Goal: Task Accomplishment & Management: Use online tool/utility

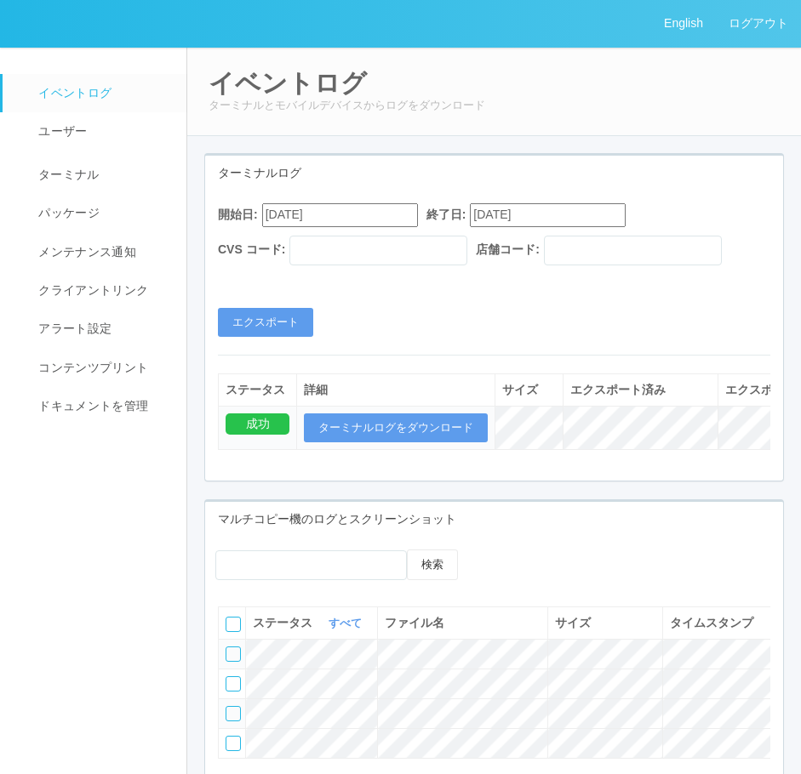
click at [99, 569] on nav "イベントログ ユーザー ターミナル パッケージ メンテナンス通知 クライアントリンク アラート設定 コンテンツプリント ドキュメントを管理" at bounding box center [93, 470] width 187 height 846
click at [111, 378] on link "コンテンツプリント" at bounding box center [95, 368] width 185 height 38
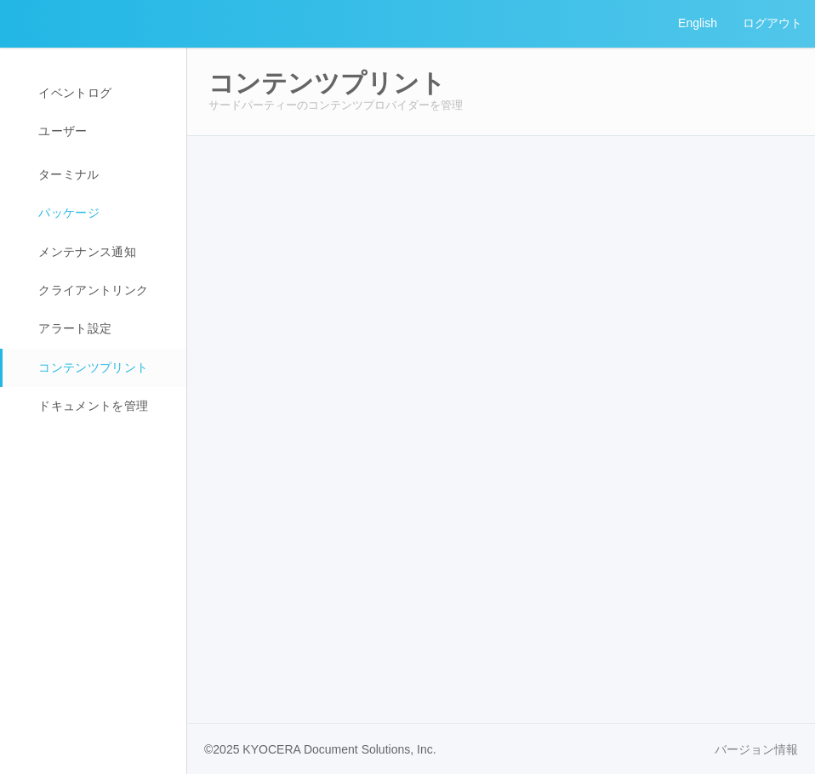
select select "4"
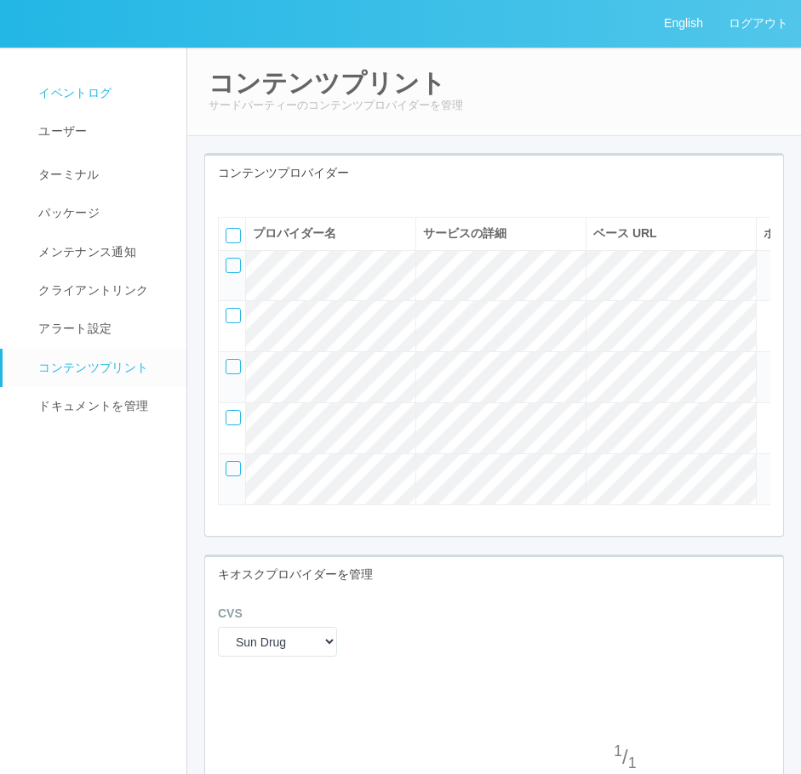
click at [96, 102] on link "イベントログ" at bounding box center [95, 93] width 185 height 38
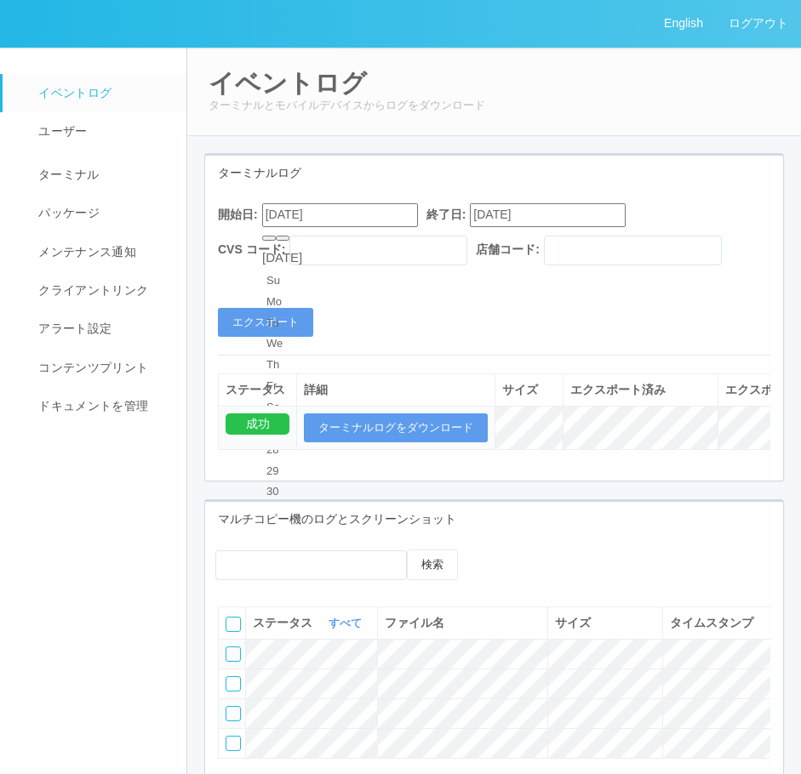
click at [288, 211] on input "08/22/2025" at bounding box center [340, 214] width 156 height 23
click at [280, 211] on input "08/22/2025" at bounding box center [340, 214] width 156 height 23
type input "09/22/2025"
click at [437, 153] on div "ターミナルログ 開始日: 09/22/2025 終了日: 09/22/2025 CVS コード: 店舗コード: エクスポート ステータス 詳細 サイズ エクス…" at bounding box center [493, 317] width 579 height 328
click at [292, 316] on button "エクスポート" at bounding box center [265, 322] width 95 height 29
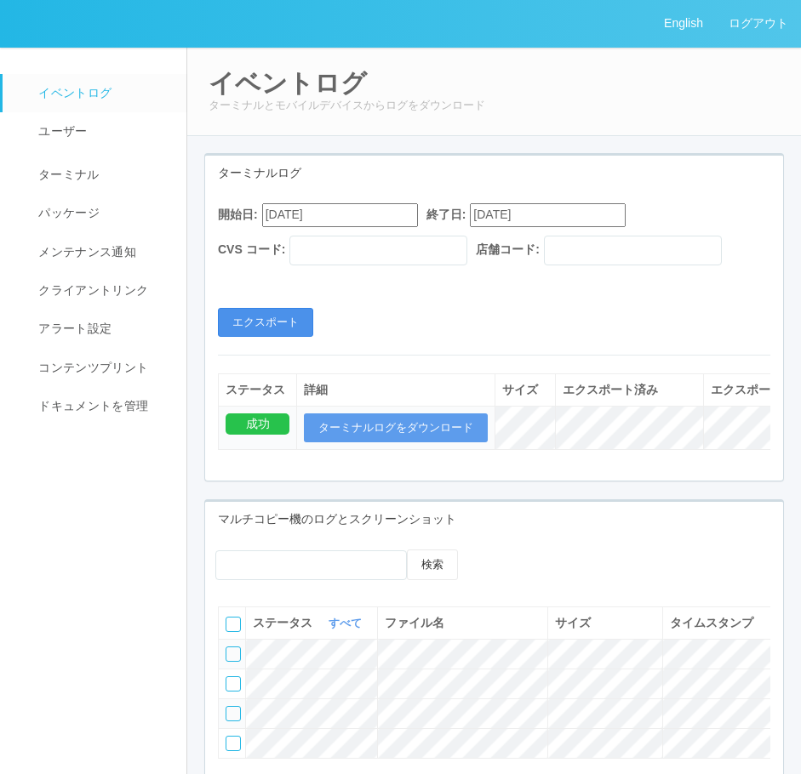
click at [275, 324] on button "エクスポート" at bounding box center [265, 322] width 95 height 29
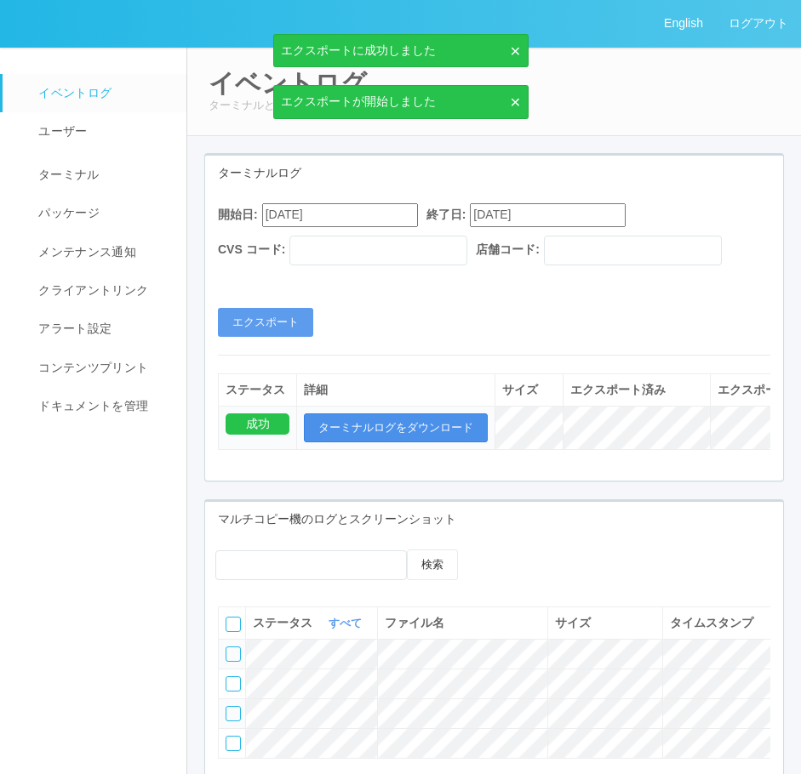
click at [426, 419] on button "ターミナルログをダウンロード" at bounding box center [396, 427] width 184 height 29
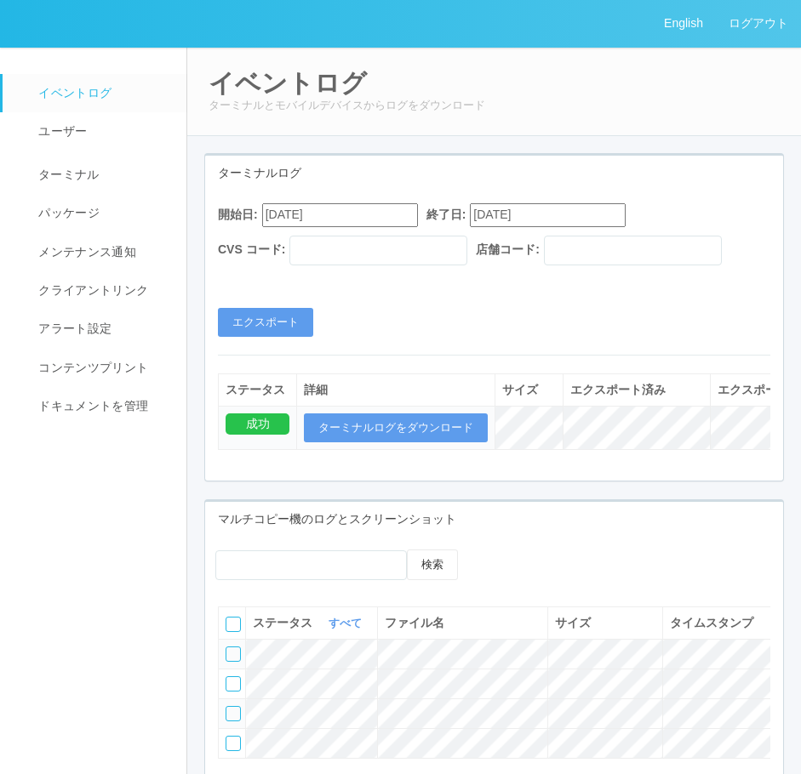
click at [147, 487] on nav "イベントログ ユーザー ターミナル パッケージ メンテナンス通知 クライアントリンク アラート設定 コンテンツプリント ドキュメントを管理" at bounding box center [93, 470] width 187 height 846
click at [303, 309] on button "エクスポート" at bounding box center [265, 322] width 95 height 29
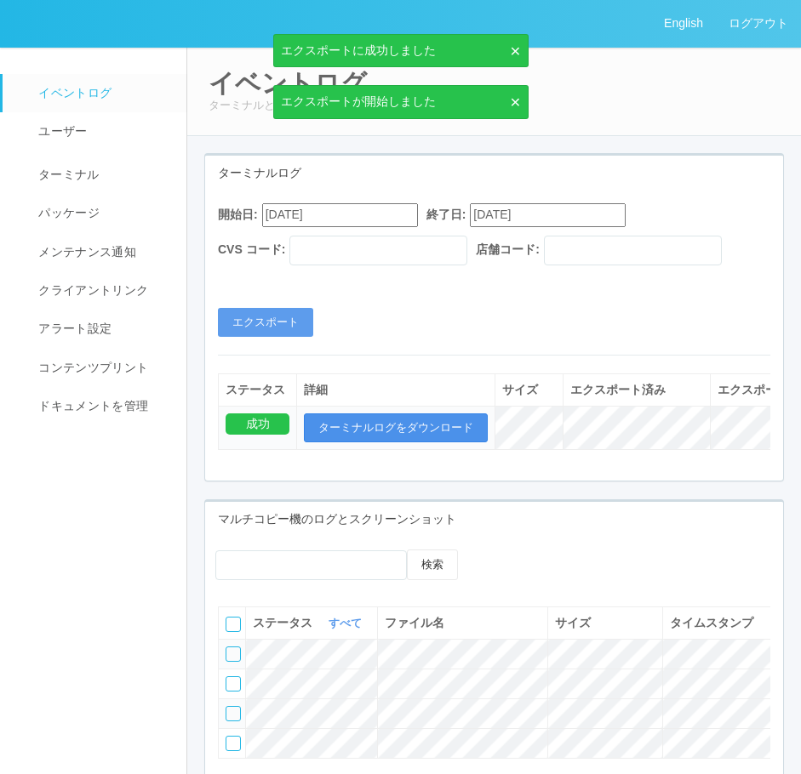
click at [368, 423] on button "ターミナルログをダウンロード" at bounding box center [396, 427] width 184 height 29
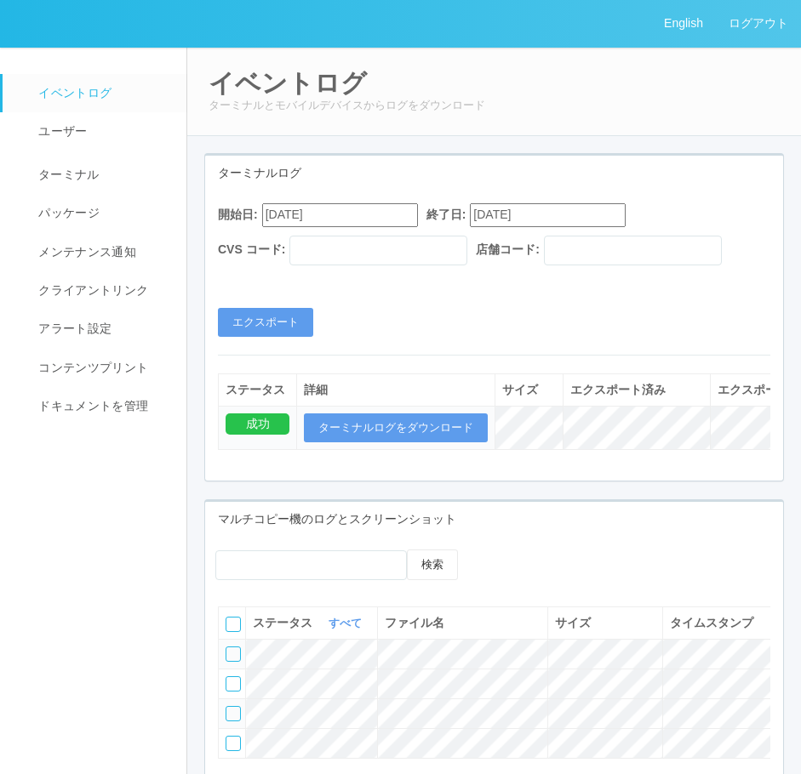
click at [59, 569] on nav "イベントログ ユーザー ターミナル パッケージ メンテナンス通知 クライアントリンク アラート設定 コンテンツプリント ドキュメントを管理" at bounding box center [93, 470] width 187 height 846
click at [259, 329] on button "エクスポート" at bounding box center [265, 322] width 95 height 29
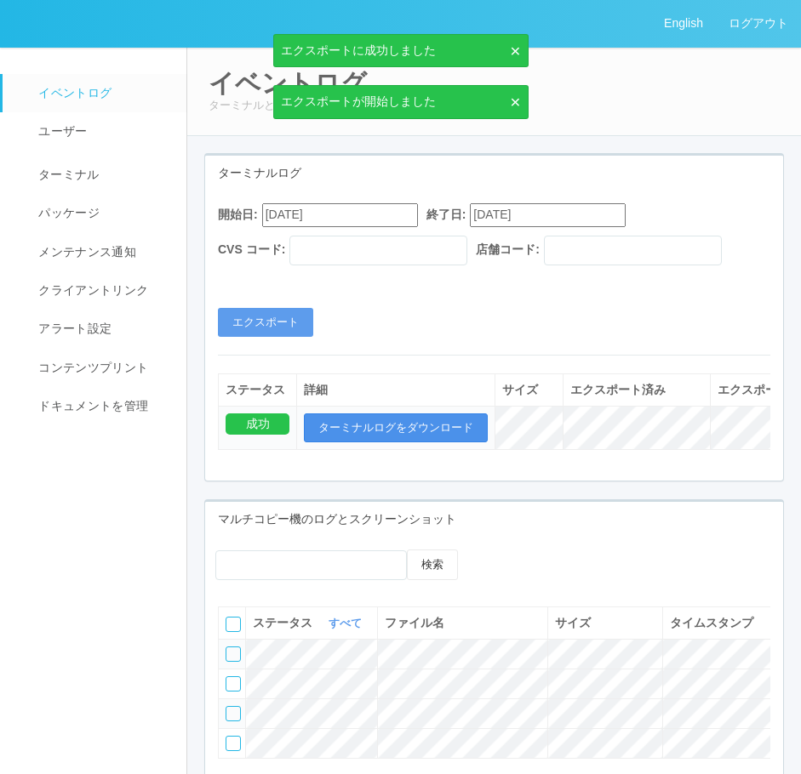
click at [352, 425] on button "ターミナルログをダウンロード" at bounding box center [396, 427] width 184 height 29
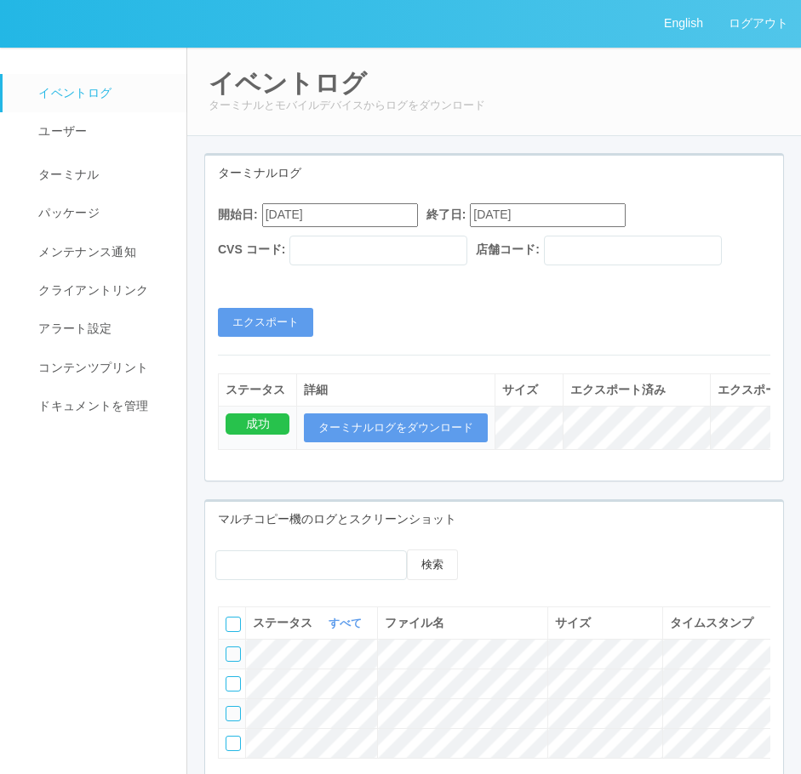
click at [80, 546] on nav "イベントログ ユーザー ターミナル パッケージ メンテナンス通知 クライアントリンク アラート設定 コンテンツプリント ドキュメントを管理" at bounding box center [93, 470] width 187 height 846
click at [254, 324] on button "エクスポート" at bounding box center [265, 322] width 95 height 29
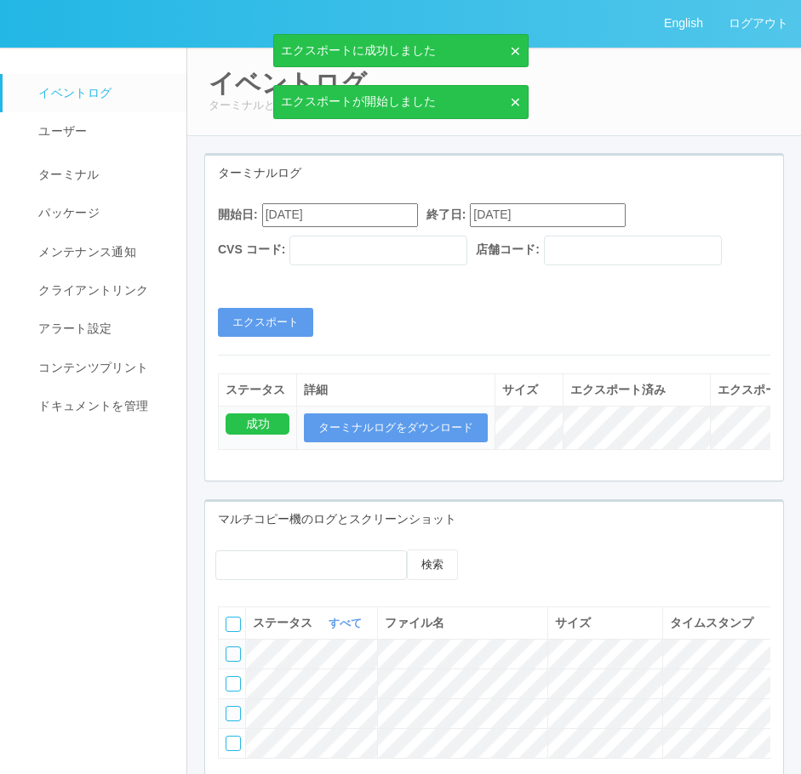
click at [385, 400] on th "詳細" at bounding box center [396, 389] width 198 height 32
click at [389, 414] on button "ターミナルログをダウンロード" at bounding box center [396, 427] width 184 height 29
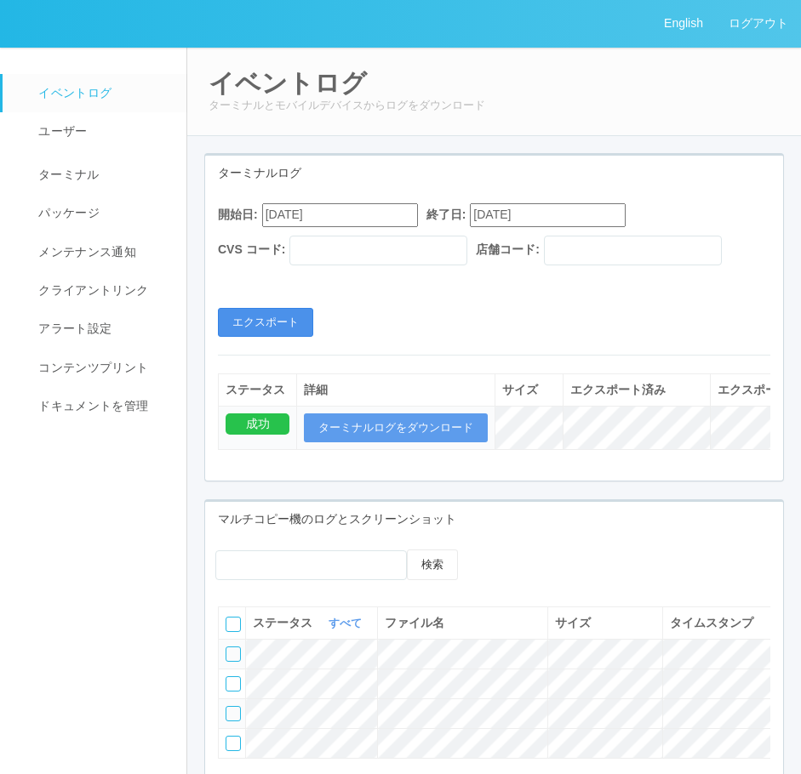
click at [240, 330] on button "エクスポート" at bounding box center [265, 322] width 95 height 29
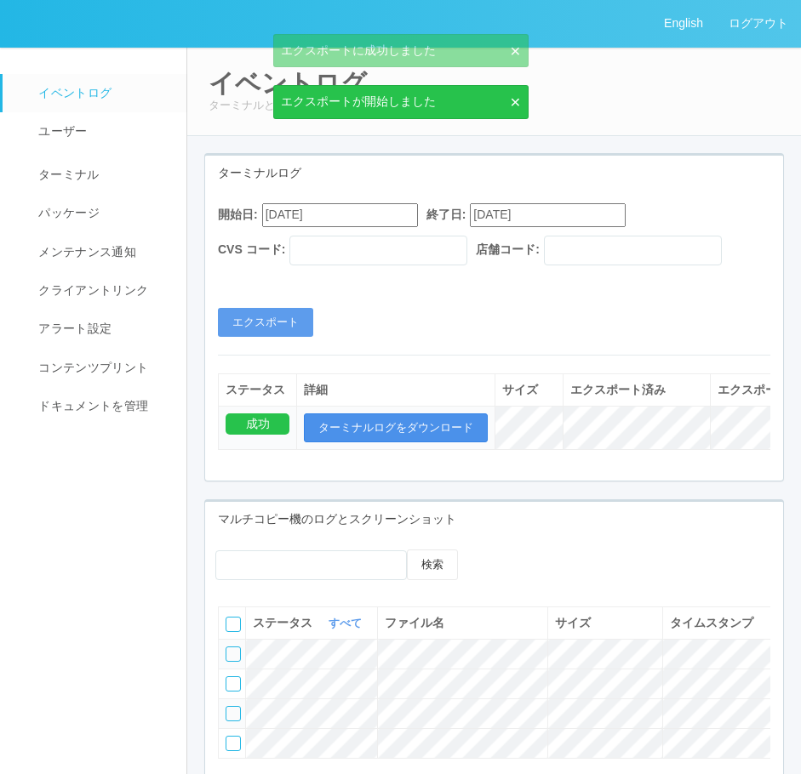
click at [394, 427] on button "ターミナルログをダウンロード" at bounding box center [396, 427] width 184 height 29
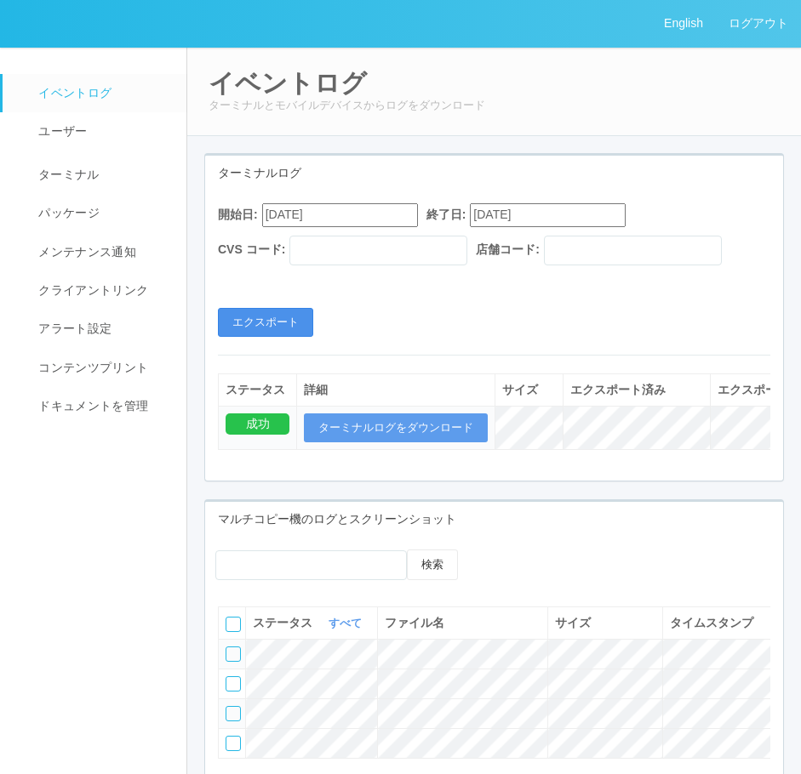
click at [294, 321] on button "エクスポート" at bounding box center [265, 322] width 95 height 29
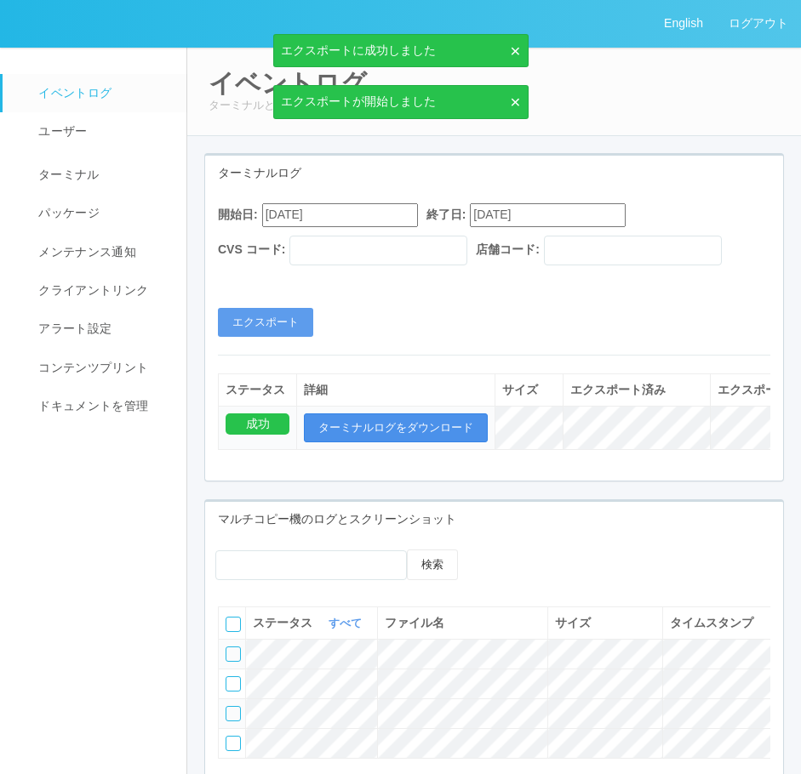
click at [348, 438] on button "ターミナルログをダウンロード" at bounding box center [396, 427] width 184 height 29
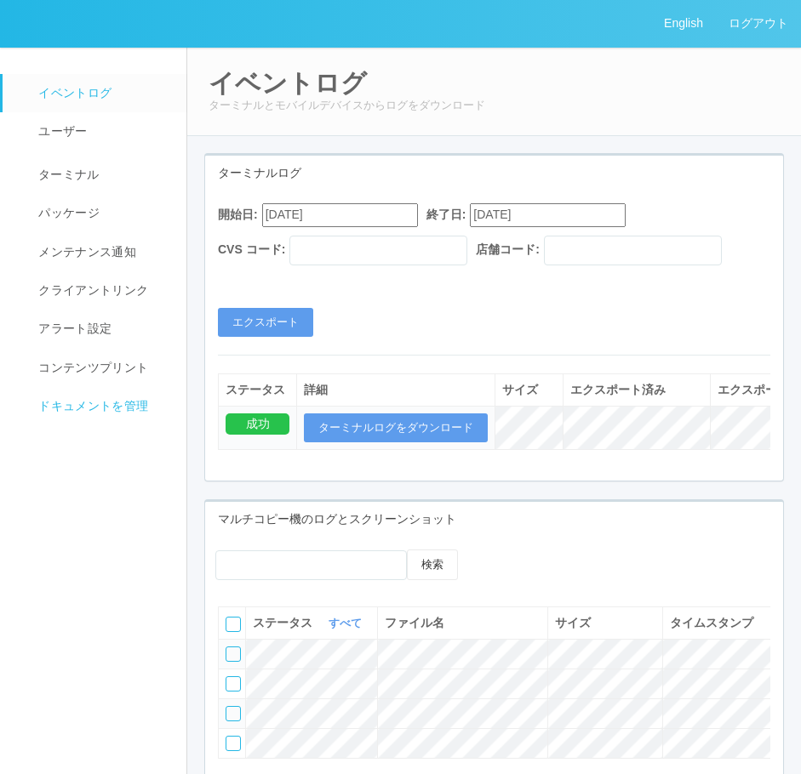
click at [120, 394] on link "ドキュメントを管理" at bounding box center [95, 406] width 185 height 38
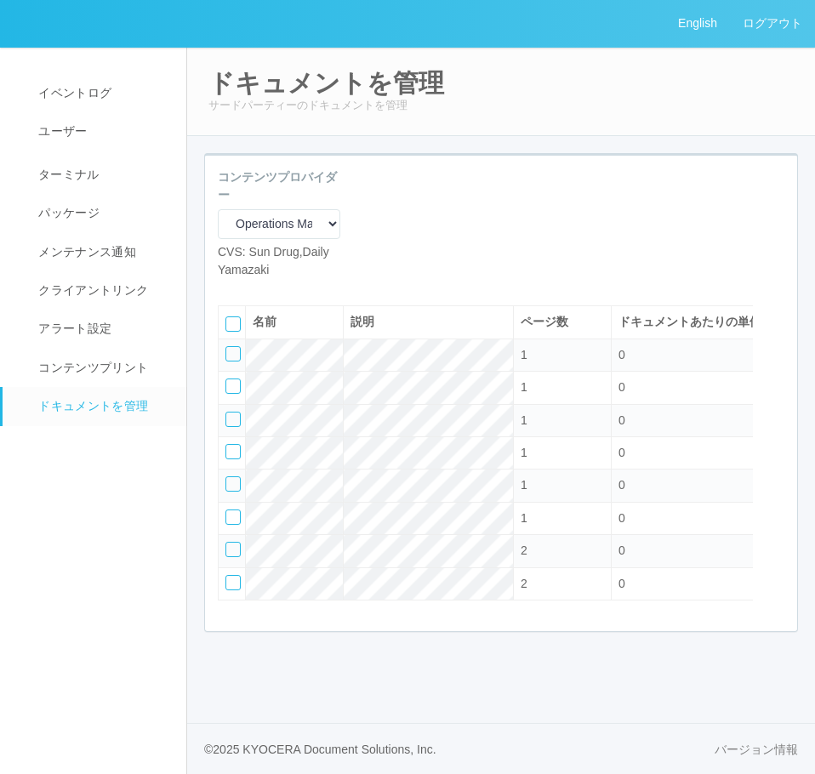
click at [231, 292] on icon at bounding box center [231, 292] width 0 height 0
select select "A4"
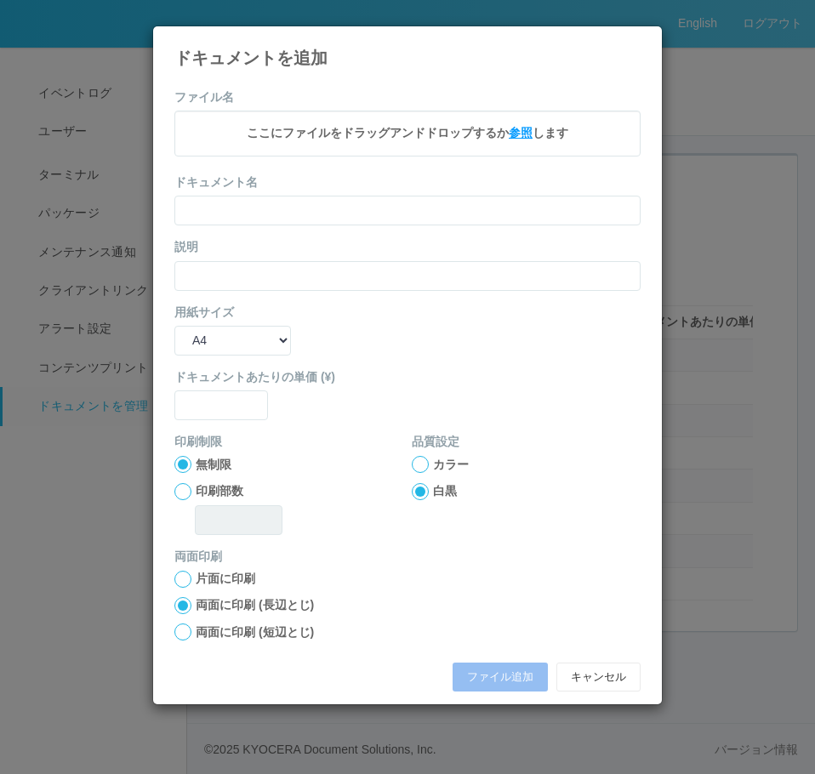
click at [518, 140] on span "参照" at bounding box center [521, 133] width 24 height 14
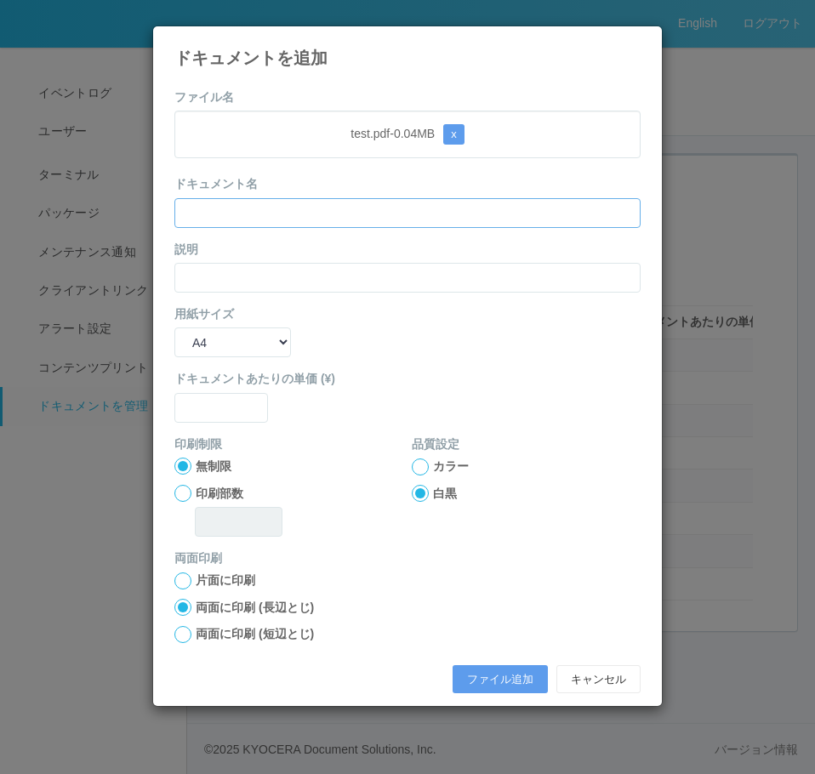
click at [339, 208] on input "text" at bounding box center [407, 213] width 466 height 30
type input "ｔ"
type input "tmp250922"
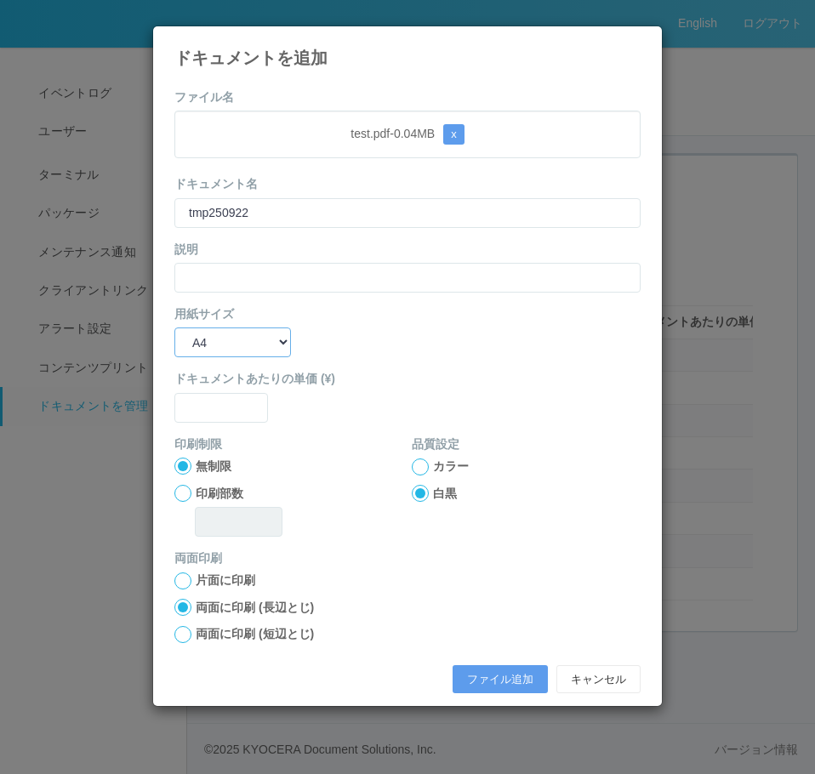
click at [284, 348] on select "B5 A4 B4 A3" at bounding box center [232, 343] width 117 height 30
click at [431, 370] on label "ドキュメントあたりの単価 (¥)" at bounding box center [407, 379] width 466 height 18
click at [482, 687] on button "ファイル追加" at bounding box center [500, 679] width 95 height 29
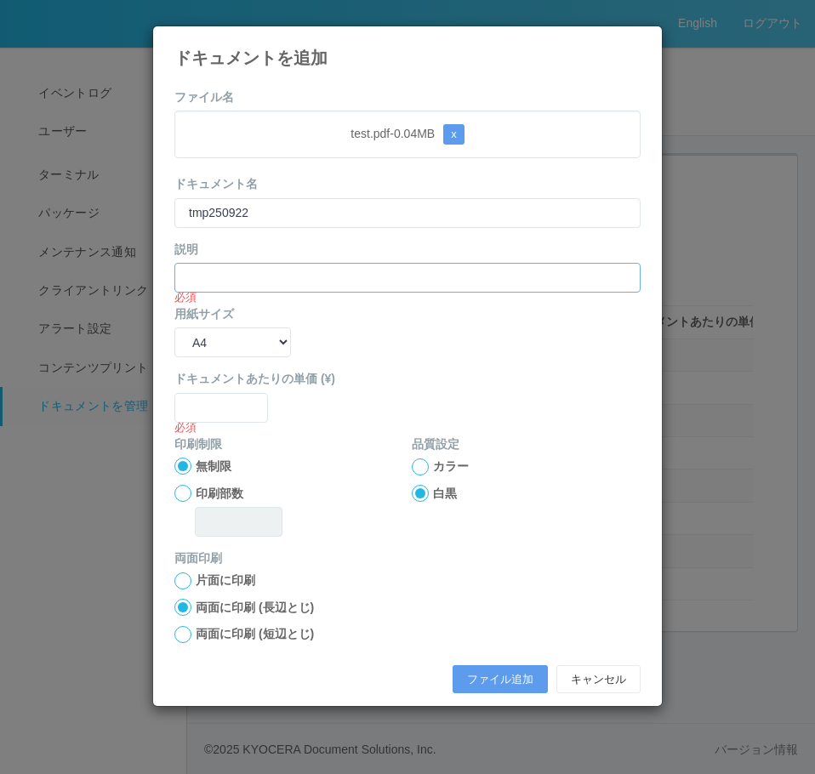
click at [379, 268] on input "text" at bounding box center [407, 278] width 466 height 30
type input "一時的なものです。消してよいです。"
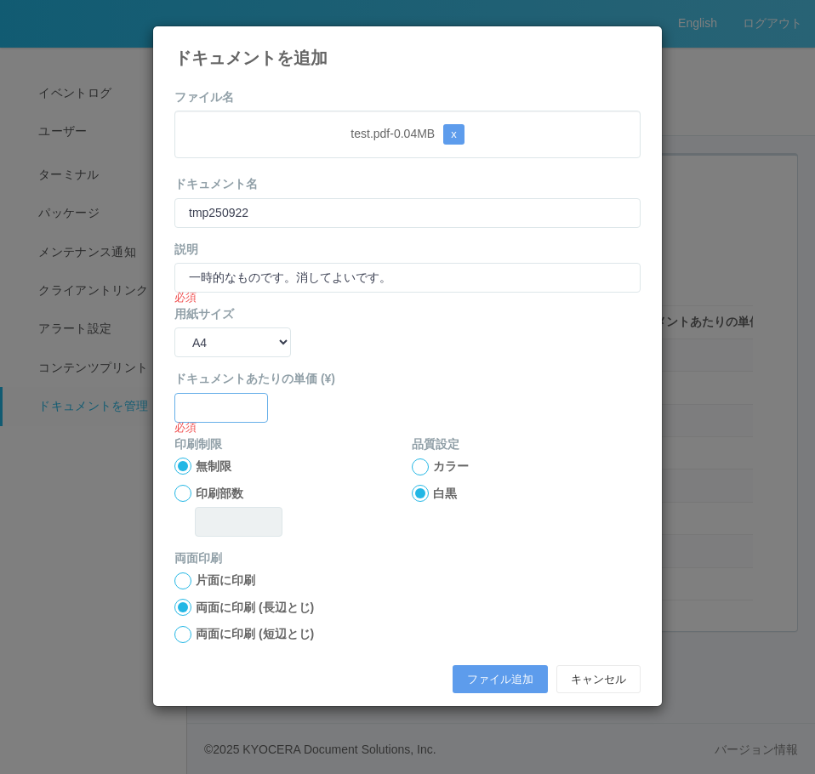
click at [231, 411] on input "text" at bounding box center [221, 408] width 94 height 30
type input "30"
click at [479, 684] on button "ファイル追加" at bounding box center [500, 679] width 95 height 29
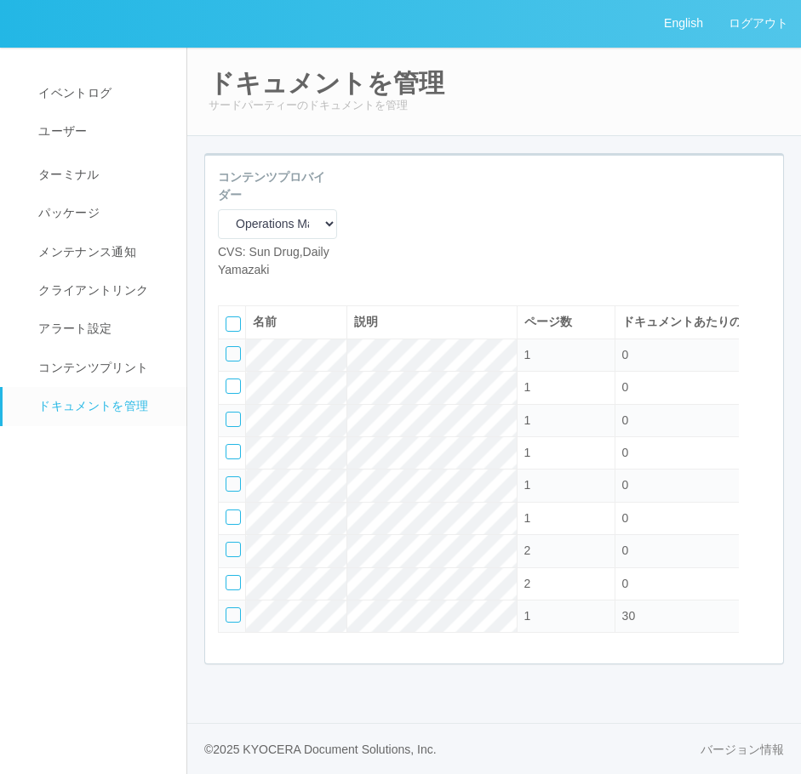
click at [231, 292] on icon at bounding box center [231, 292] width 0 height 0
select select "A4"
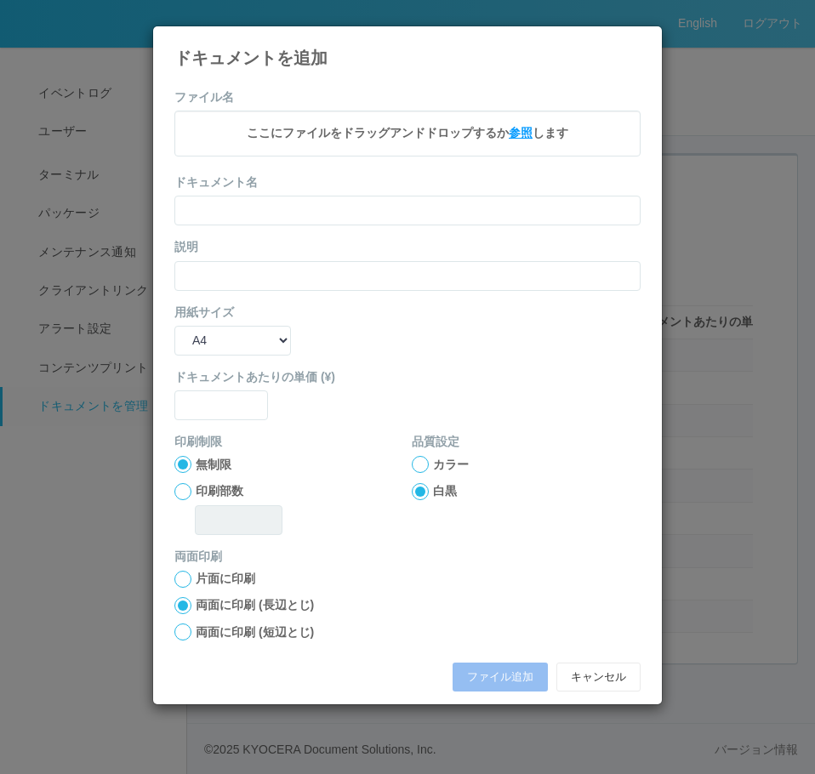
click at [516, 132] on span "参照" at bounding box center [521, 133] width 24 height 14
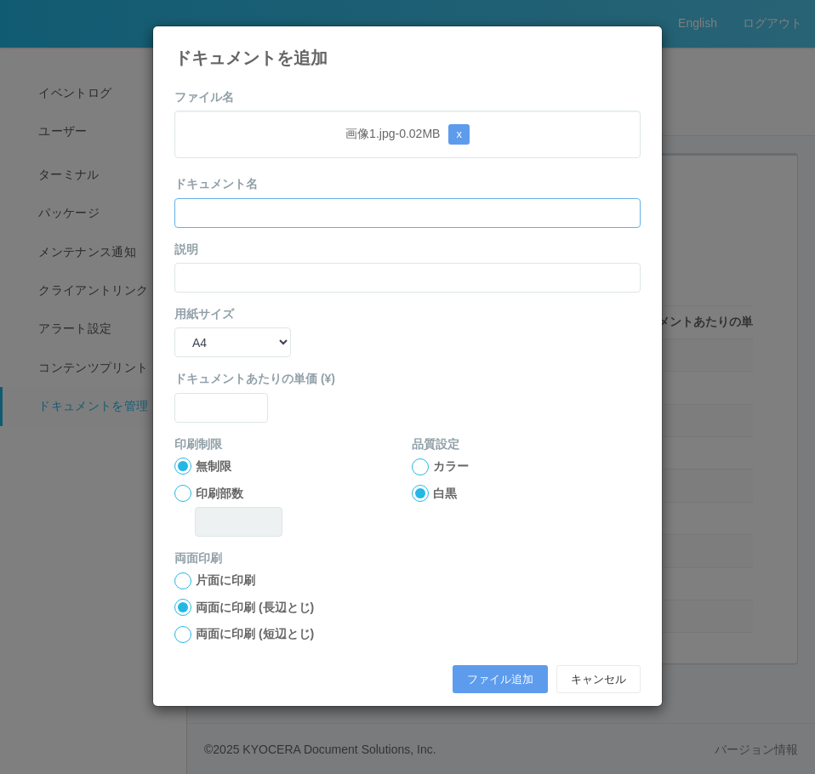
click at [323, 217] on input "text" at bounding box center [407, 213] width 466 height 30
type input "テストjpg"
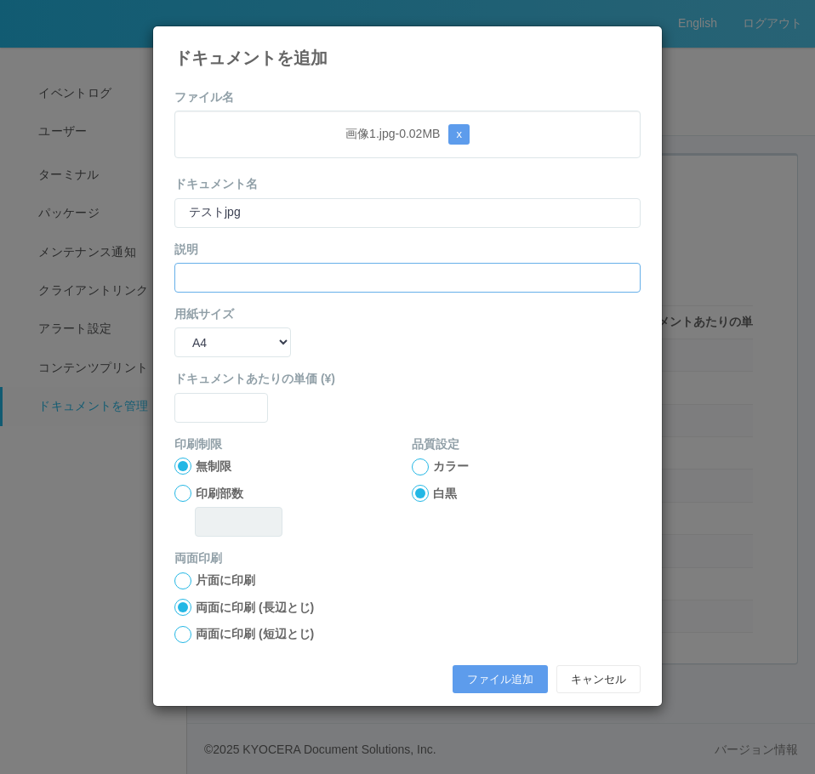
click at [256, 271] on input "text" at bounding box center [407, 278] width 466 height 30
type input "k"
type input "消してよいです"
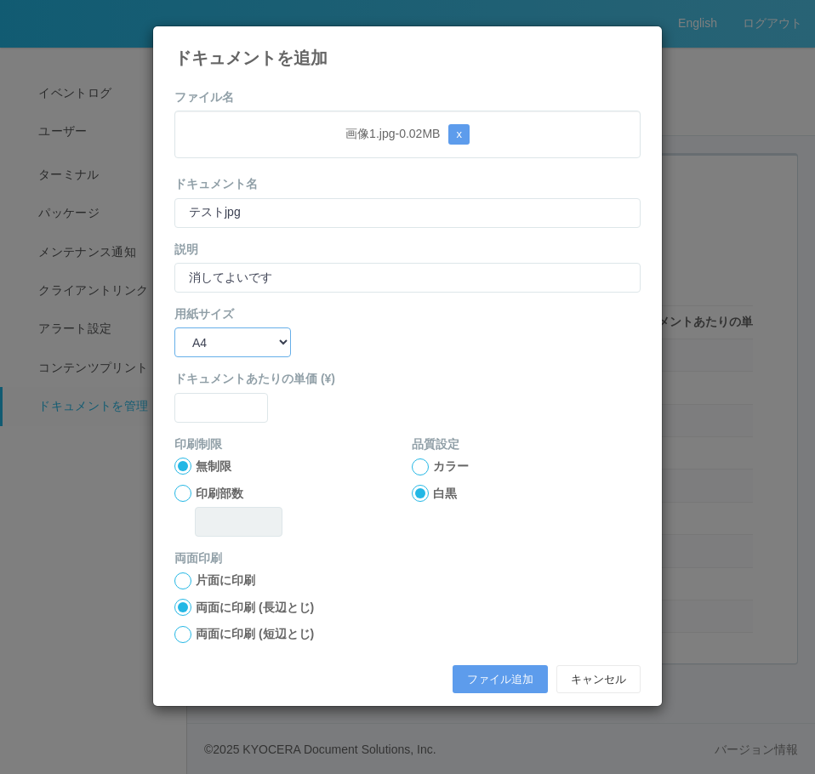
click at [205, 348] on select "B5 A4 B4 A3" at bounding box center [232, 343] width 117 height 30
click at [174, 328] on select "B5 A4 B4 A3" at bounding box center [232, 343] width 117 height 30
click at [263, 336] on select "B5 A4 B4 A3" at bounding box center [232, 343] width 117 height 30
click at [396, 350] on div "用紙サイズ B5 A4 B4 A3" at bounding box center [407, 331] width 466 height 52
click at [225, 404] on input "text" at bounding box center [221, 408] width 94 height 30
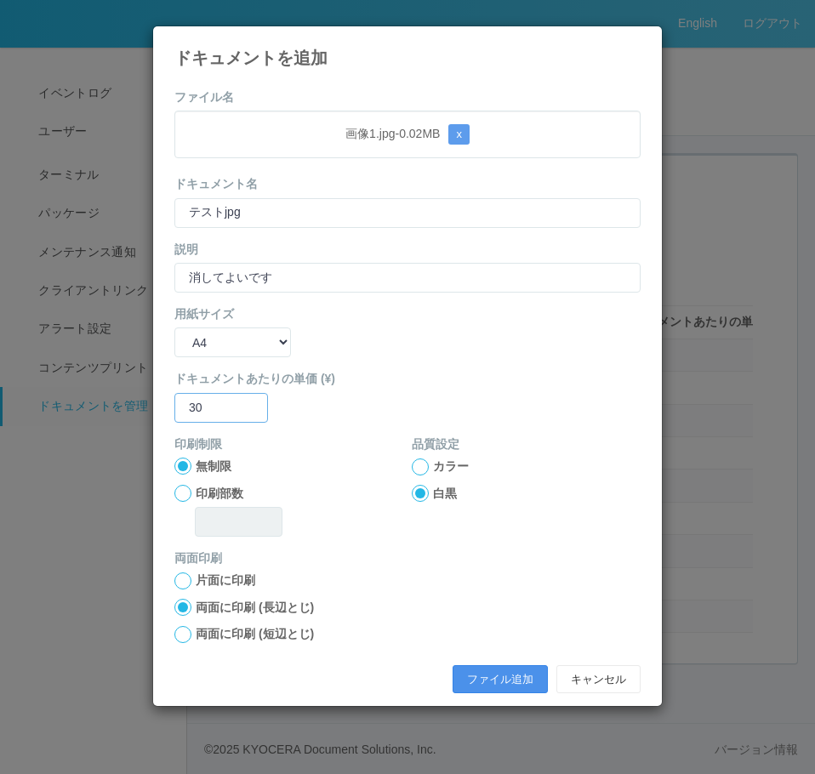
type input "30"
click at [497, 676] on button "ファイル追加" at bounding box center [500, 679] width 95 height 29
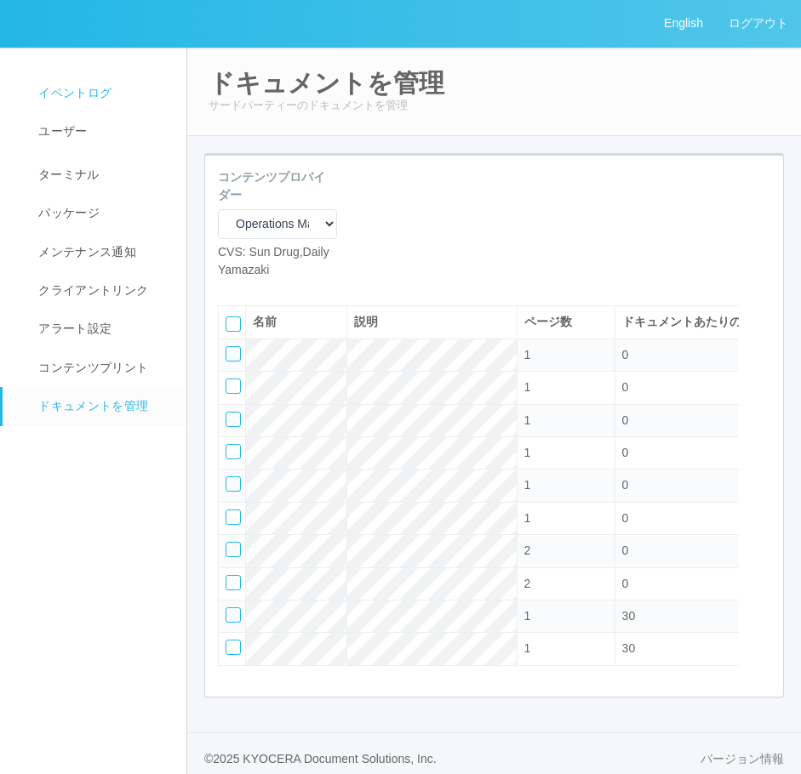
click at [91, 100] on span "イベントログ" at bounding box center [72, 93] width 77 height 14
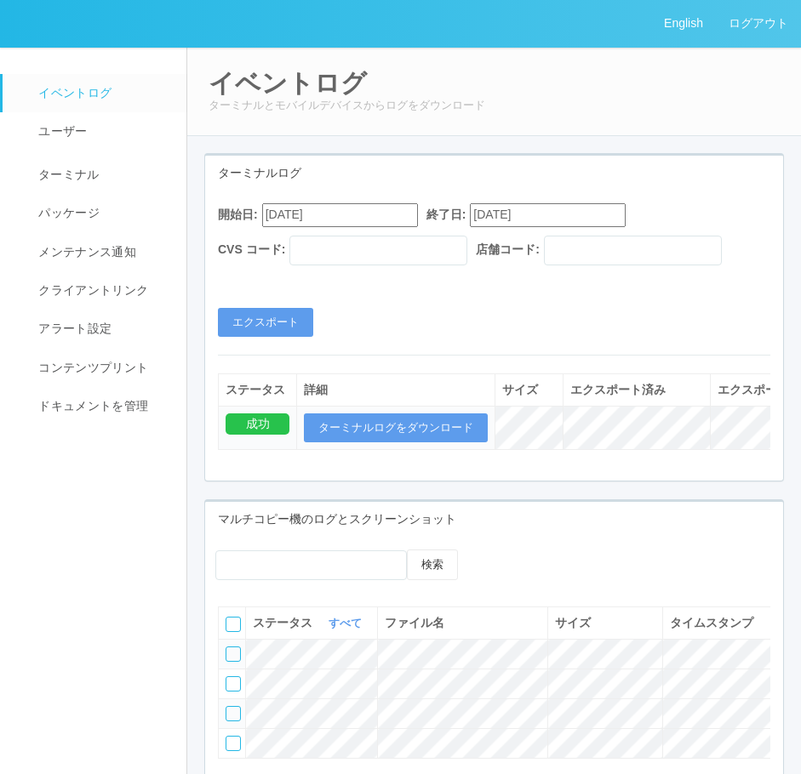
click at [278, 214] on input "08/22/2025" at bounding box center [340, 214] width 156 height 23
type input "09/22/2025"
click at [674, 161] on div "ターミナルログ" at bounding box center [494, 173] width 578 height 35
click at [296, 310] on button "エクスポート" at bounding box center [265, 322] width 95 height 29
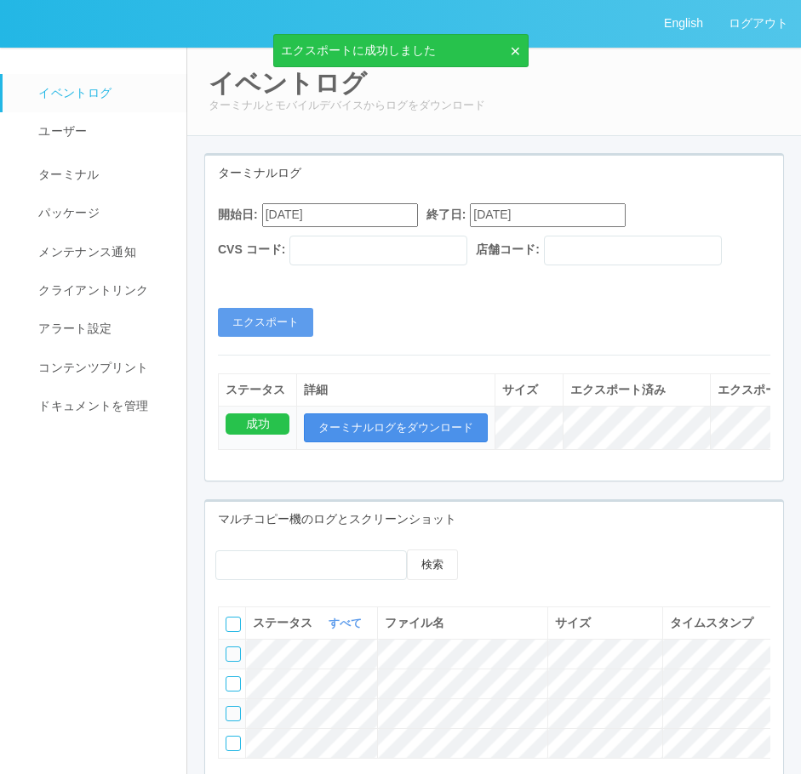
click at [362, 425] on button "ターミナルログをダウンロード" at bounding box center [396, 427] width 184 height 29
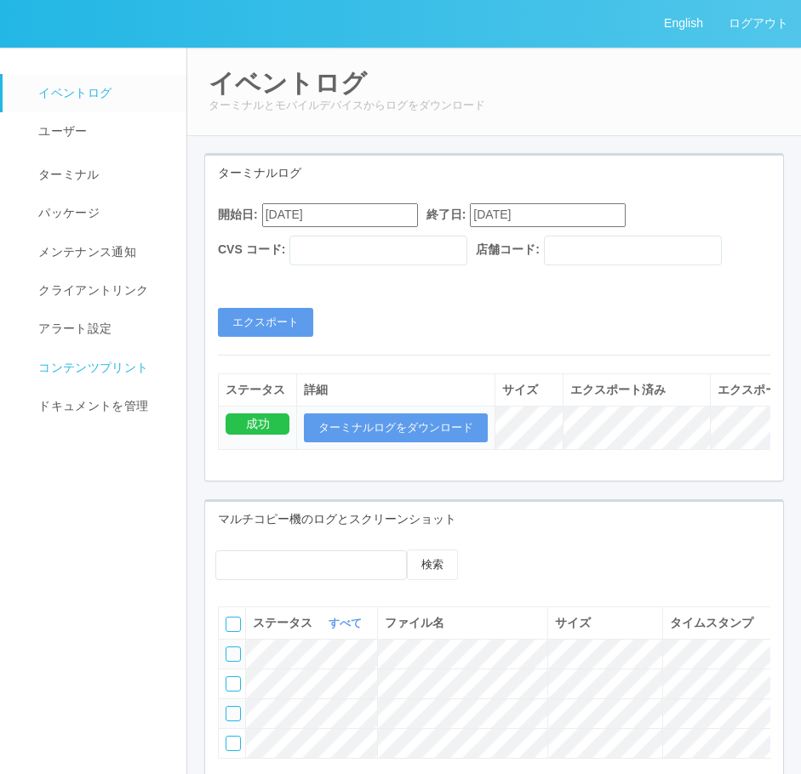
click at [123, 361] on span "コンテンツプリント" at bounding box center [91, 368] width 114 height 14
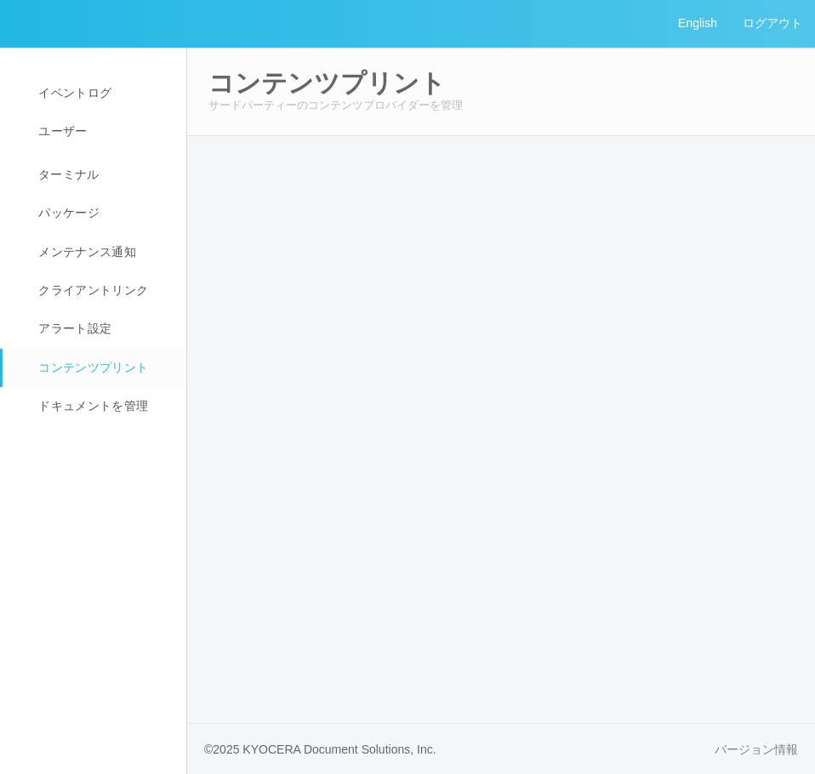
select select "4"
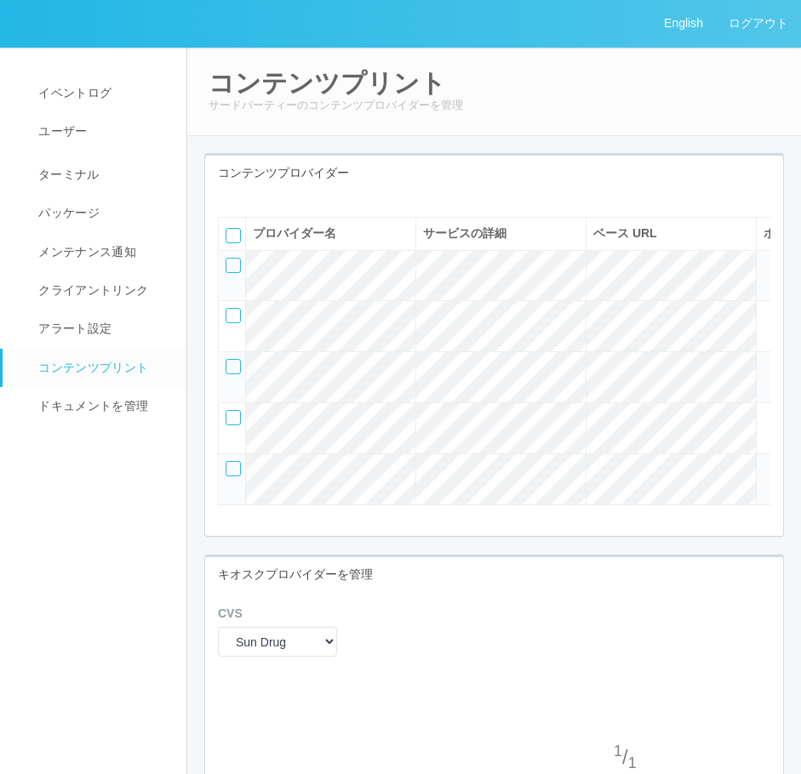
click at [109, 72] on ul "イベントログ ユーザー ターミナル パッケージ メンテナンス通知 クライアントリンク アラート設定 コンテンツプリント ドキュメントを管理" at bounding box center [93, 236] width 187 height 379
click at [109, 86] on span "イベントログ" at bounding box center [72, 93] width 77 height 14
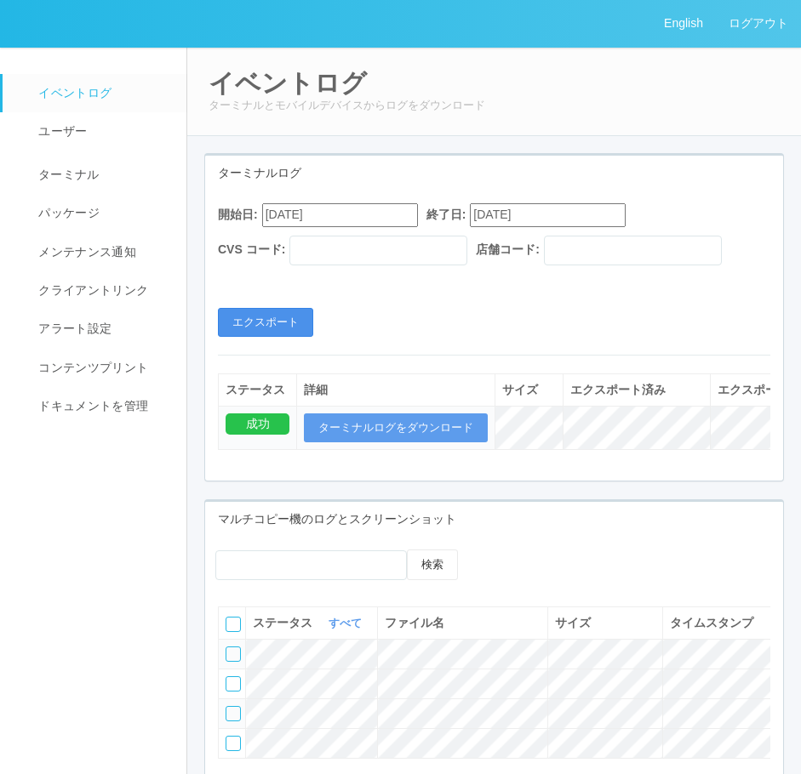
click at [278, 326] on button "エクスポート" at bounding box center [265, 322] width 95 height 29
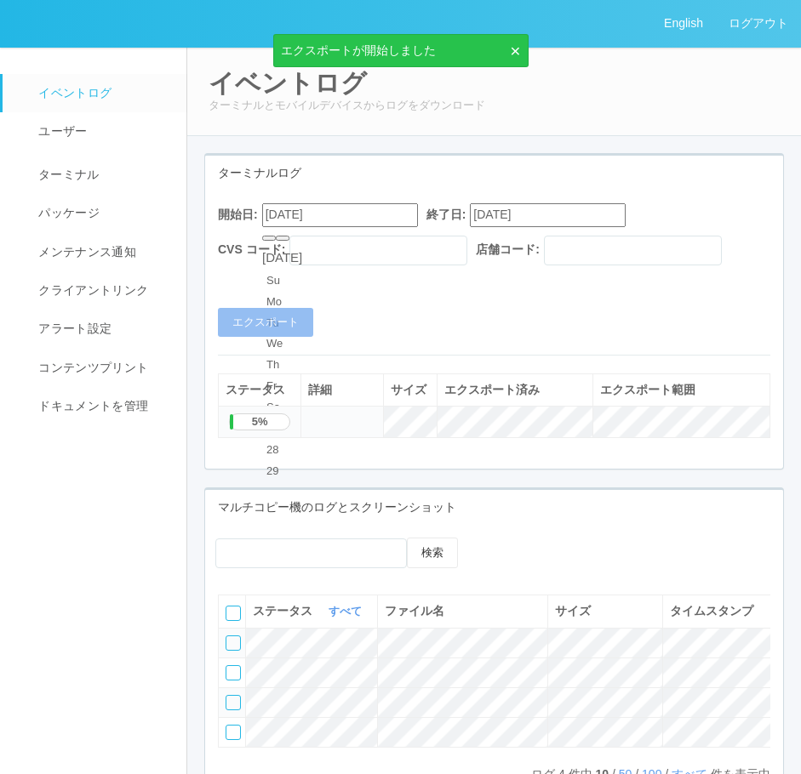
click at [276, 214] on input "08/22/2025" at bounding box center [340, 214] width 156 height 23
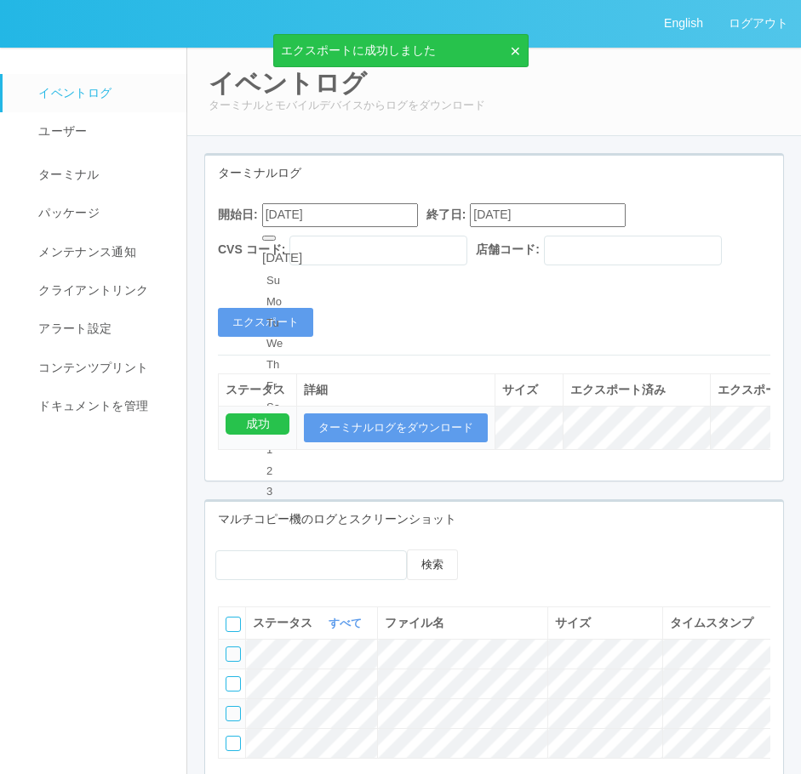
click at [276, 214] on input "8/22/2025" at bounding box center [340, 214] width 156 height 23
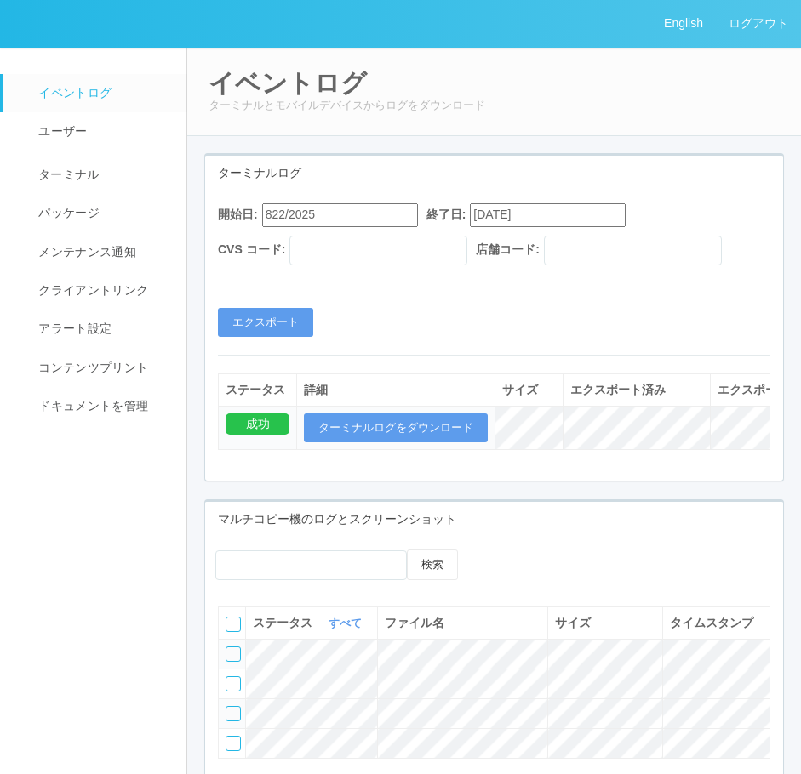
click at [556, 159] on div "ターミナルログ" at bounding box center [494, 173] width 578 height 35
click at [321, 214] on input "822/2025" at bounding box center [340, 214] width 156 height 23
click at [289, 241] on button "button" at bounding box center [283, 238] width 14 height 5
type input "09/22/2025"
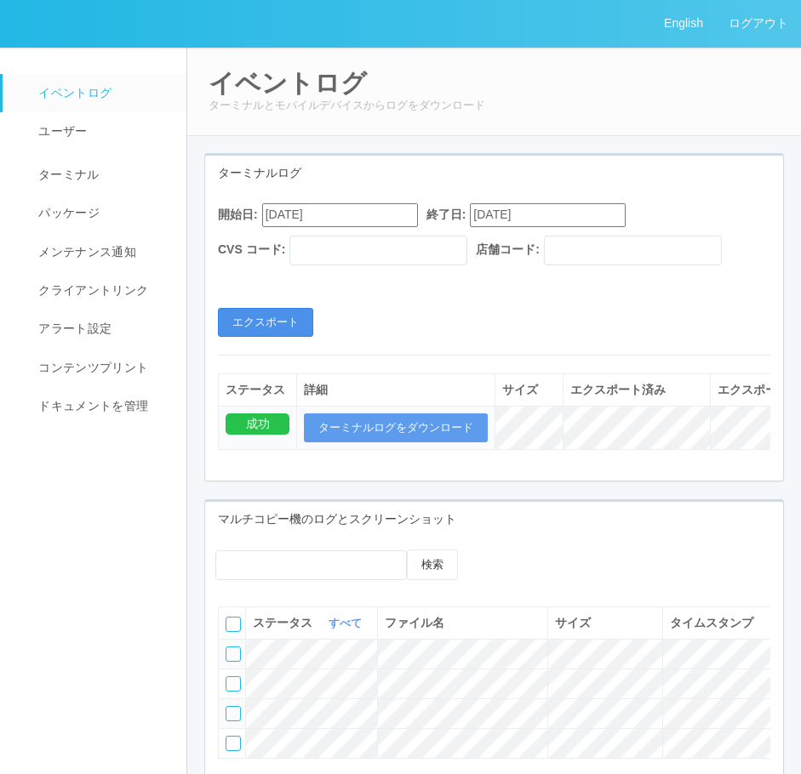
click at [273, 315] on button "エクスポート" at bounding box center [265, 322] width 95 height 29
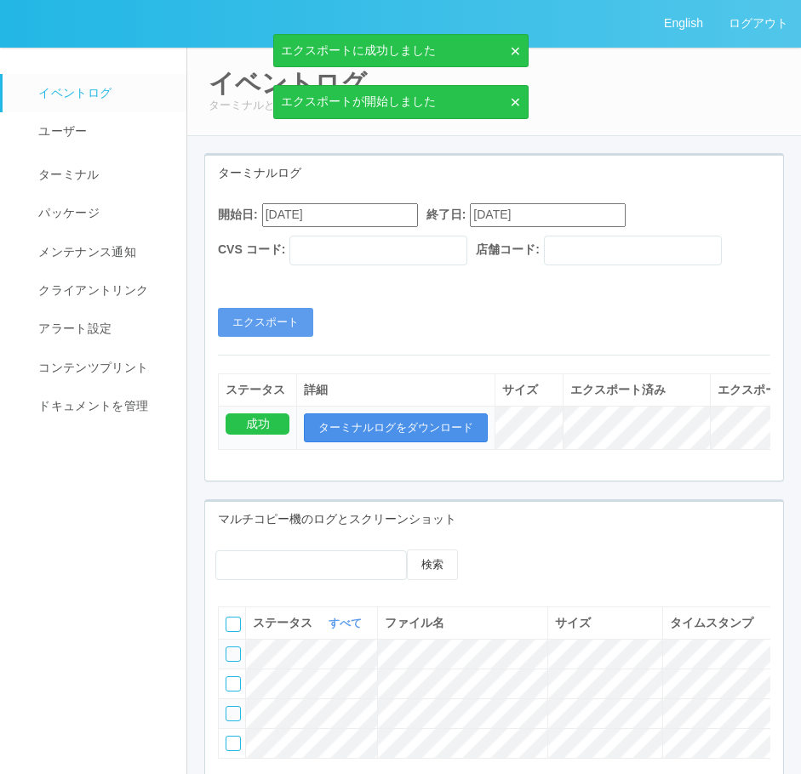
click at [346, 419] on button "ターミナルログをダウンロード" at bounding box center [396, 427] width 184 height 29
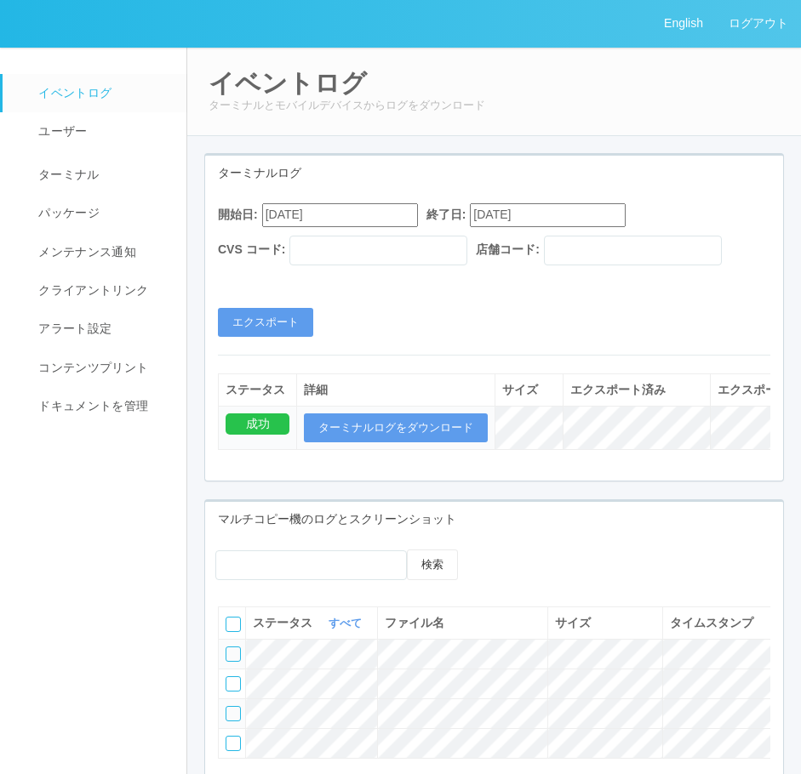
click at [176, 461] on nav "イベントログ ユーザー ターミナル パッケージ メンテナンス通知 クライアントリンク アラート設定 コンテンツプリント ドキュメントを管理" at bounding box center [93, 470] width 187 height 846
click at [296, 322] on button "エクスポート" at bounding box center [265, 322] width 95 height 29
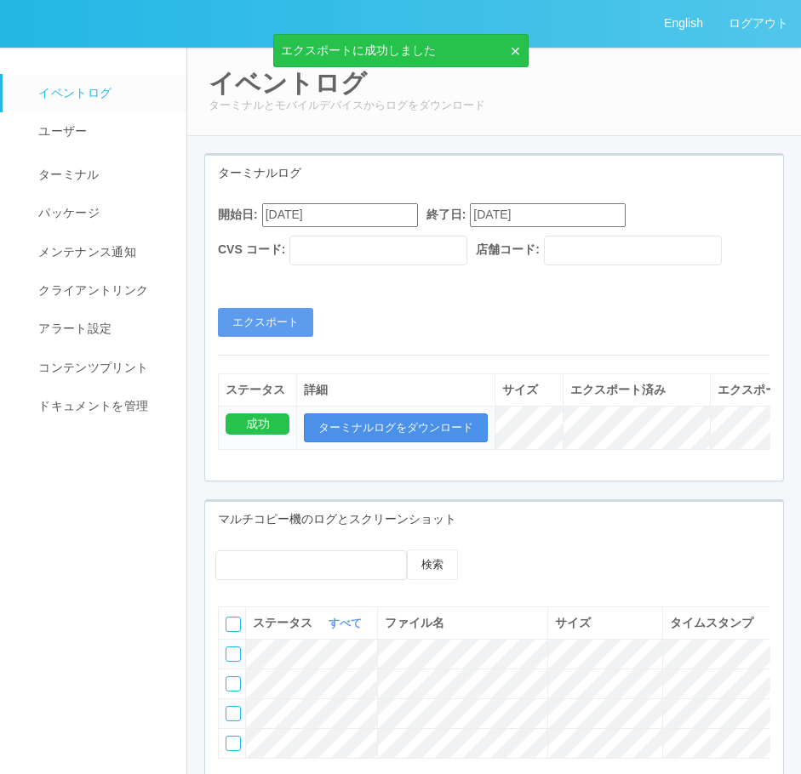
click at [368, 433] on button "ターミナルログをダウンロード" at bounding box center [396, 427] width 184 height 29
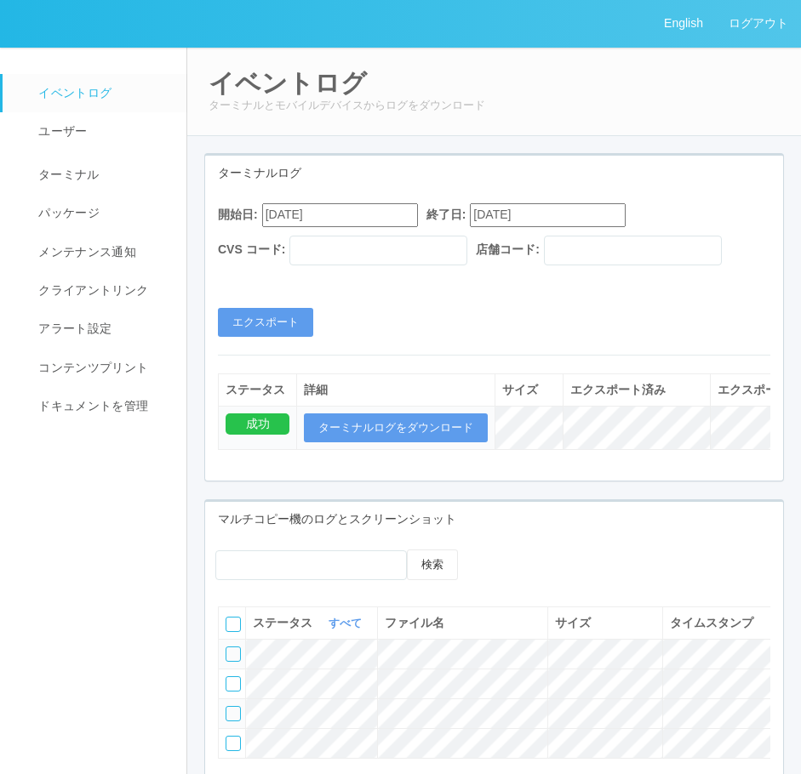
click at [112, 476] on nav "イベントログ ユーザー ターミナル パッケージ メンテナンス通知 クライアントリンク アラート設定 コンテンツプリント ドキュメントを管理" at bounding box center [93, 470] width 187 height 846
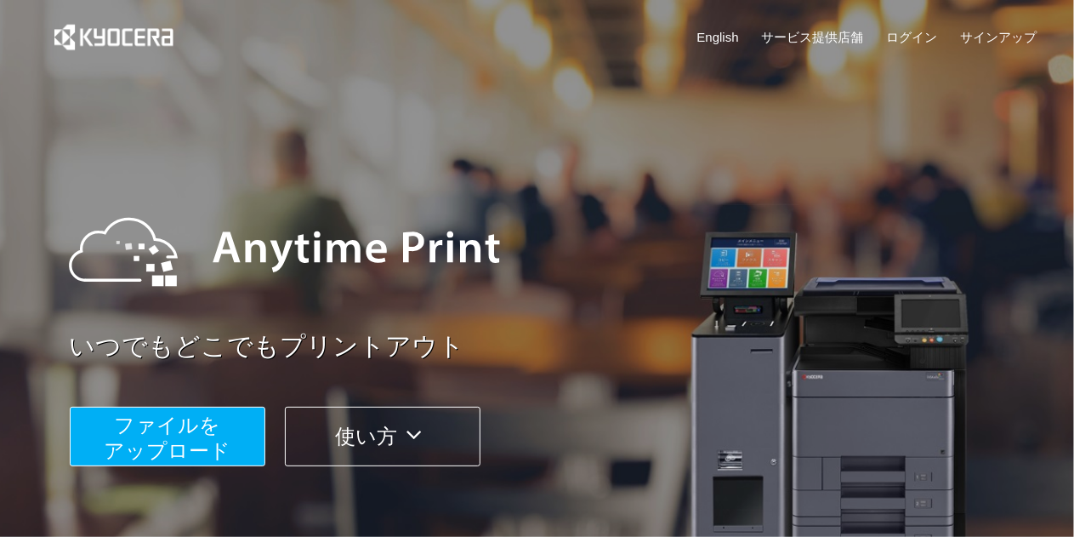
click at [180, 408] on button "ファイルを ​​アップロード" at bounding box center [168, 437] width 196 height 60
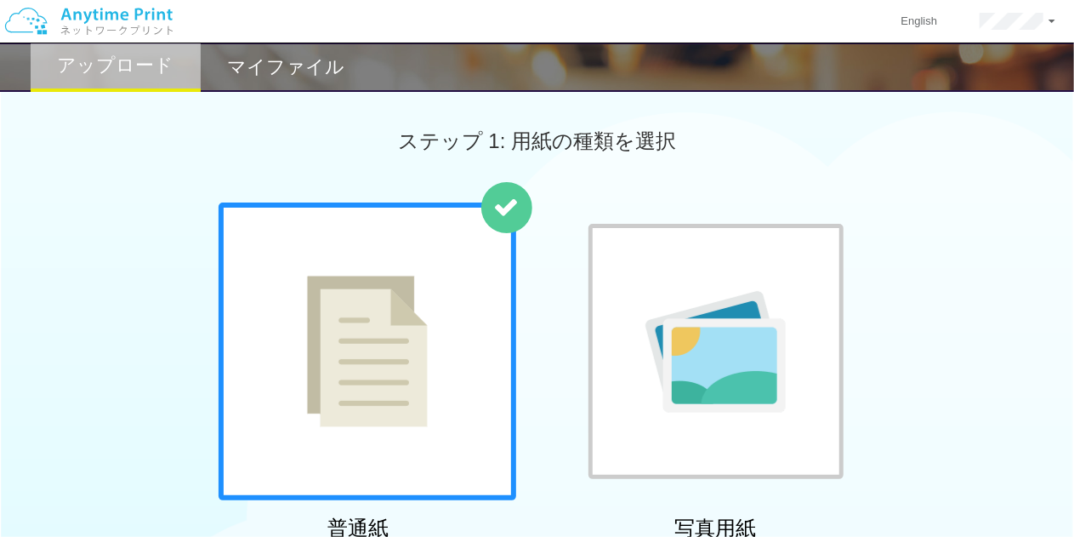
click at [347, 404] on img at bounding box center [367, 351] width 121 height 151
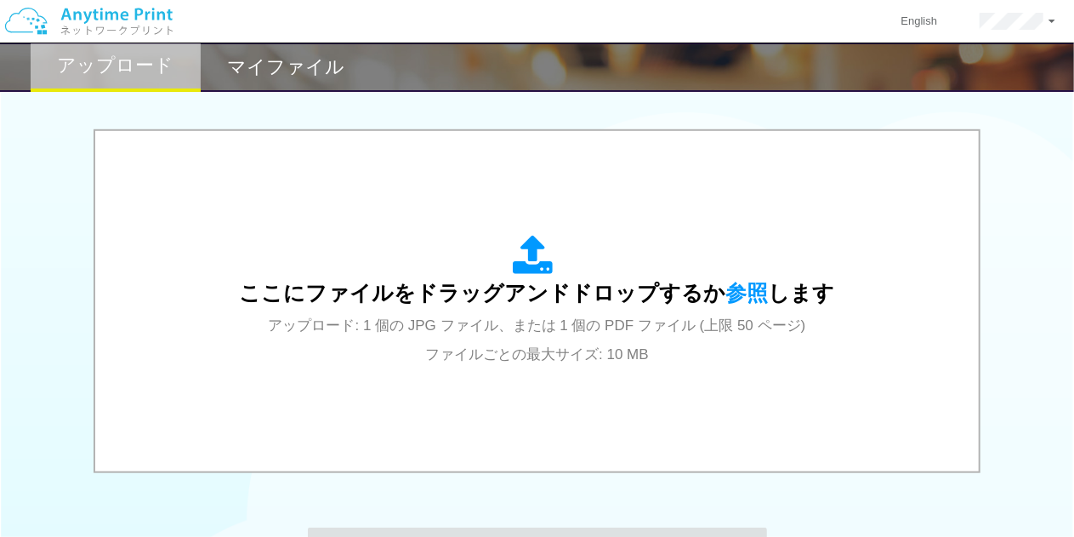
scroll to position [520, 0]
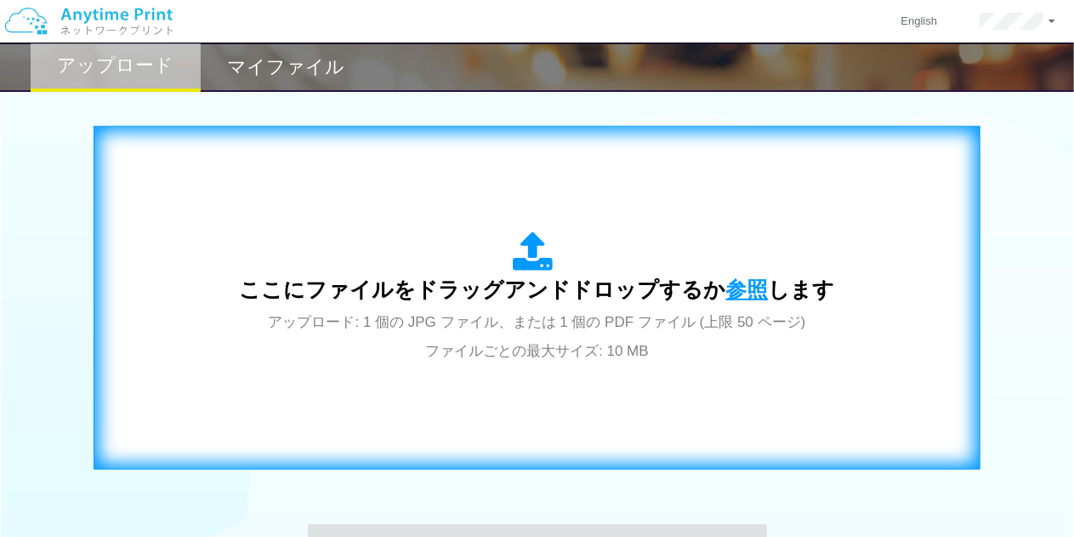
click at [727, 283] on span "参照" at bounding box center [748, 289] width 43 height 24
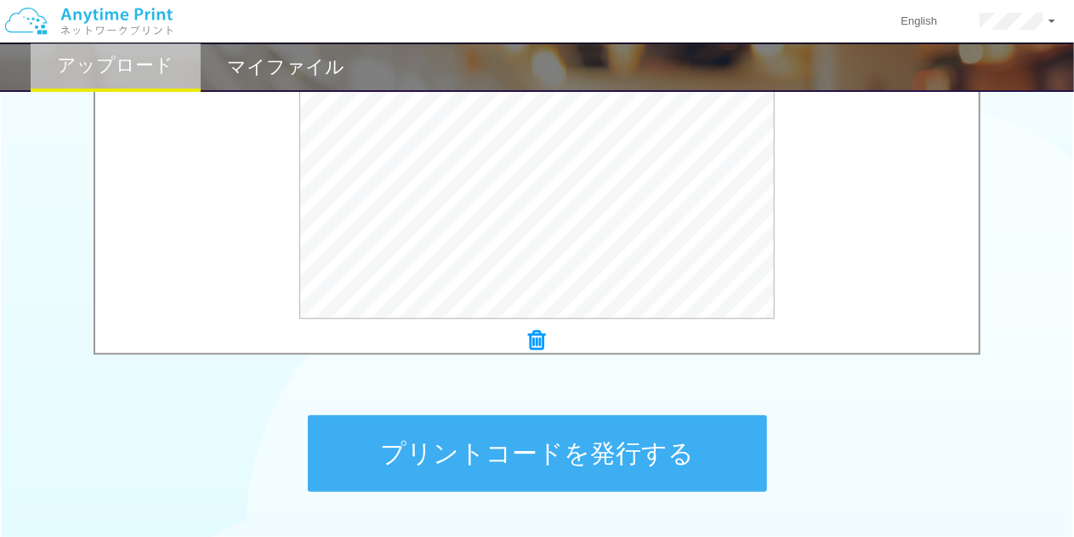
scroll to position [630, 0]
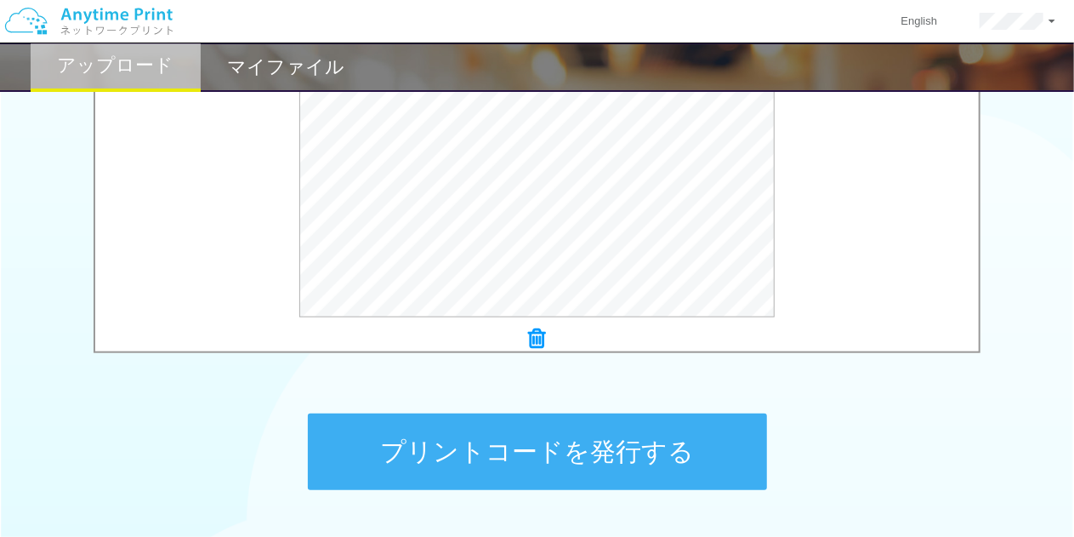
click at [479, 433] on button "プリントコードを発行する" at bounding box center [537, 451] width 459 height 77
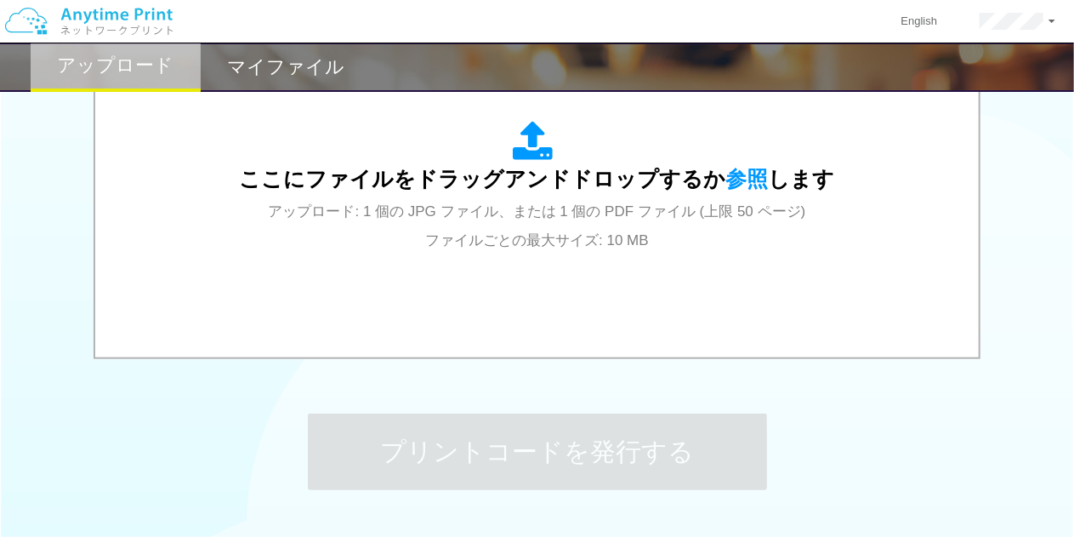
scroll to position [0, 0]
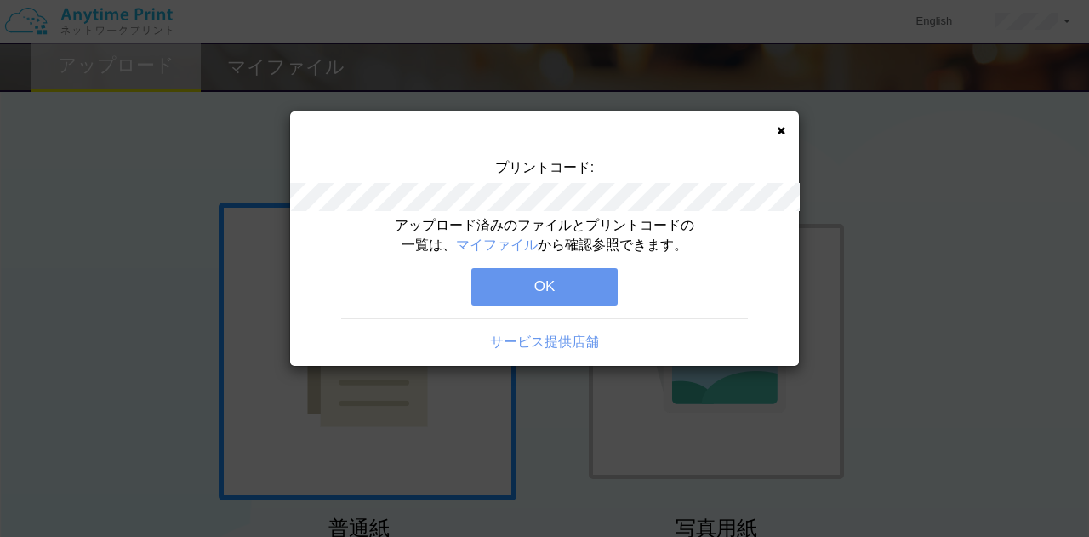
click at [519, 286] on button "OK" at bounding box center [544, 286] width 146 height 37
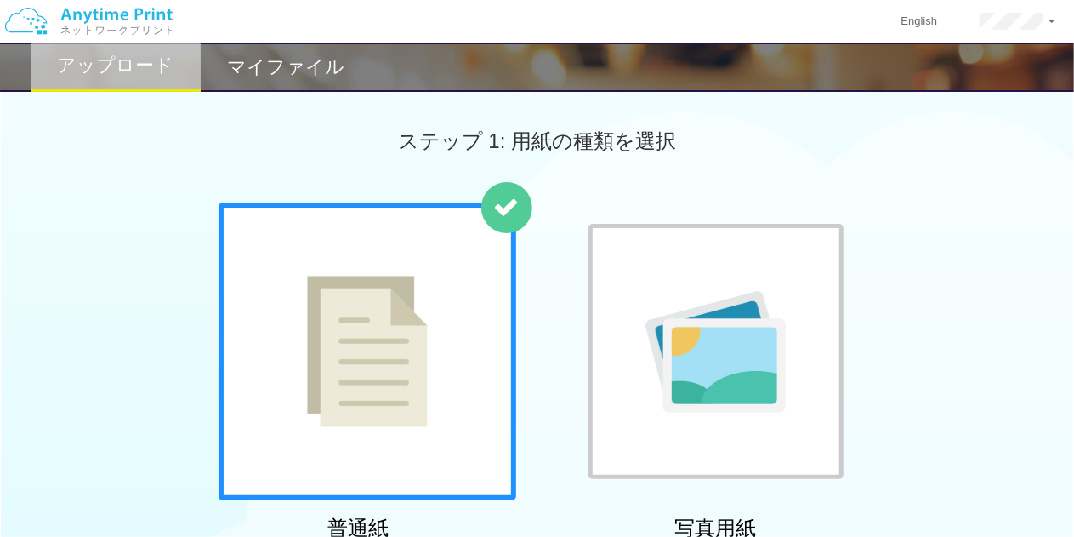
click at [102, 8] on img at bounding box center [88, 21] width 181 height 60
click at [252, 66] on h2 "マイファイル" at bounding box center [285, 67] width 117 height 20
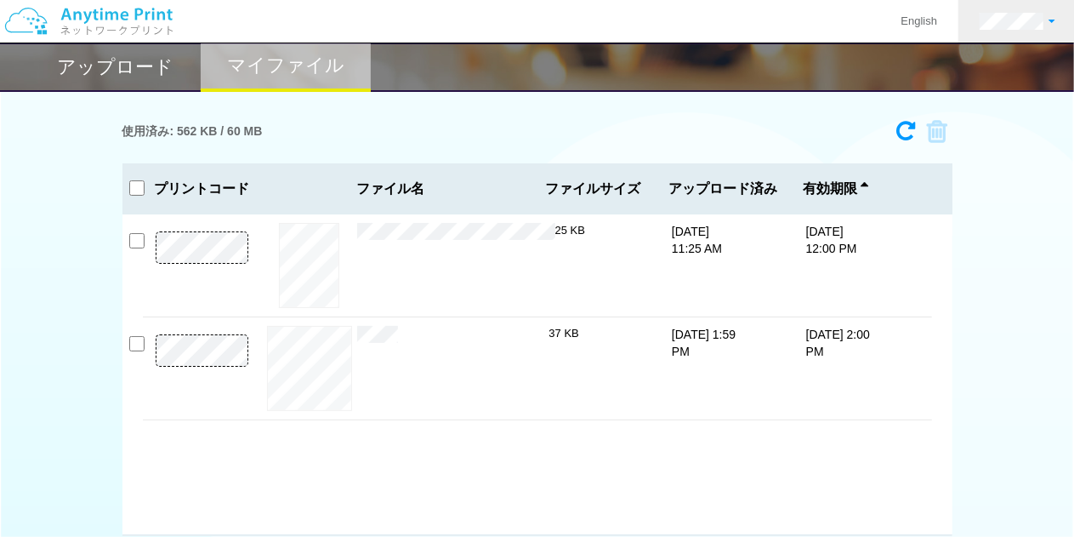
click at [1045, 32] on link at bounding box center [1018, 21] width 118 height 43
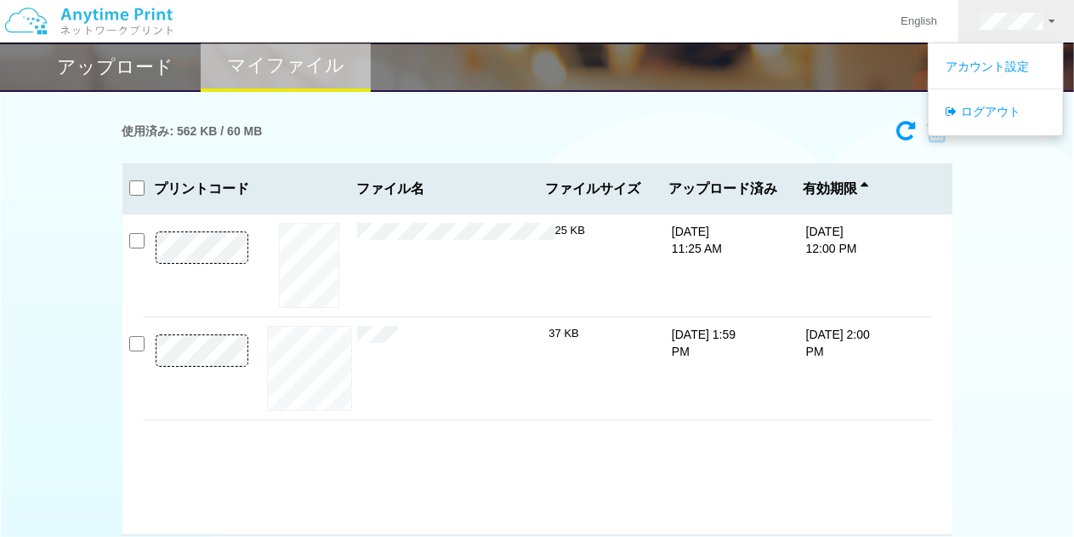
click at [660, 113] on div "使用済み: 562 KB / 60 MB" at bounding box center [538, 131] width 830 height 38
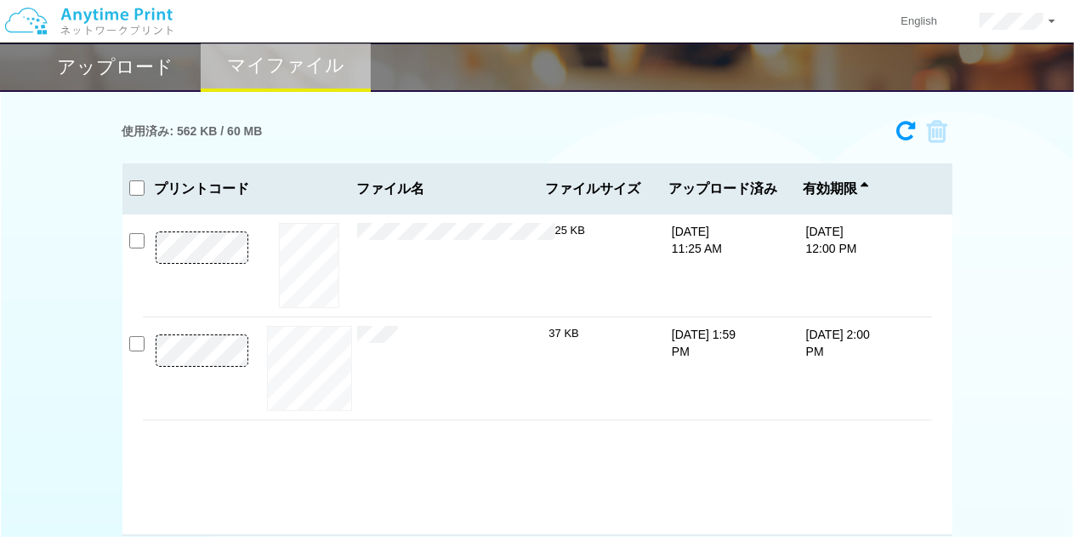
click at [145, 71] on h2 "アップロード" at bounding box center [116, 67] width 117 height 20
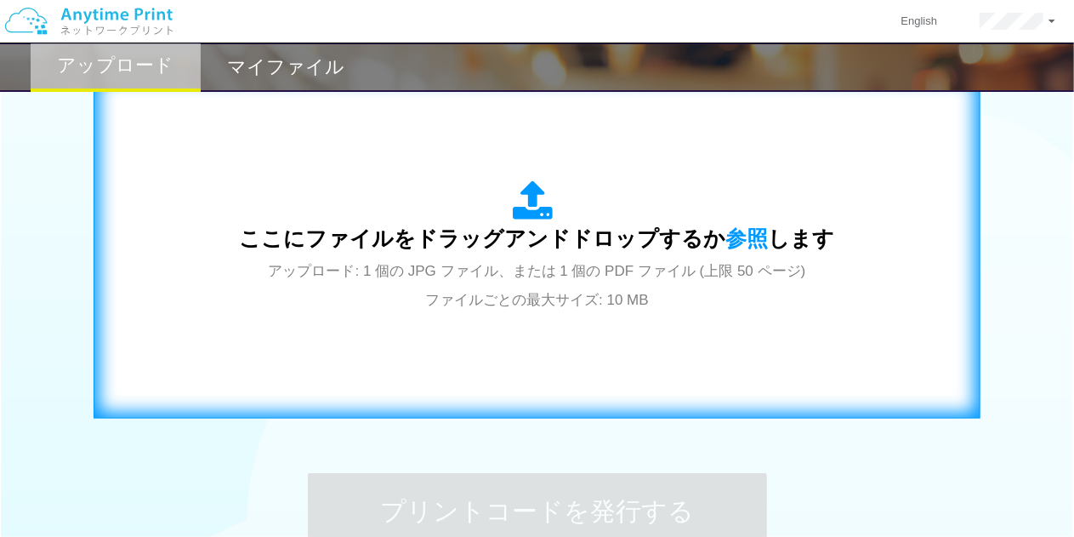
scroll to position [567, 0]
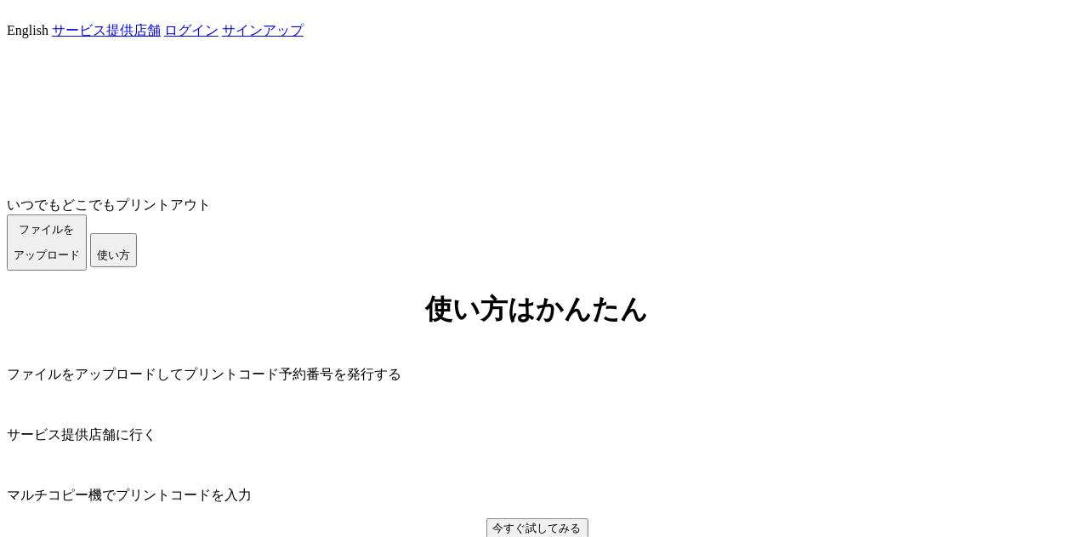
click at [80, 261] on span "ファイルを ​​アップロード" at bounding box center [47, 242] width 66 height 38
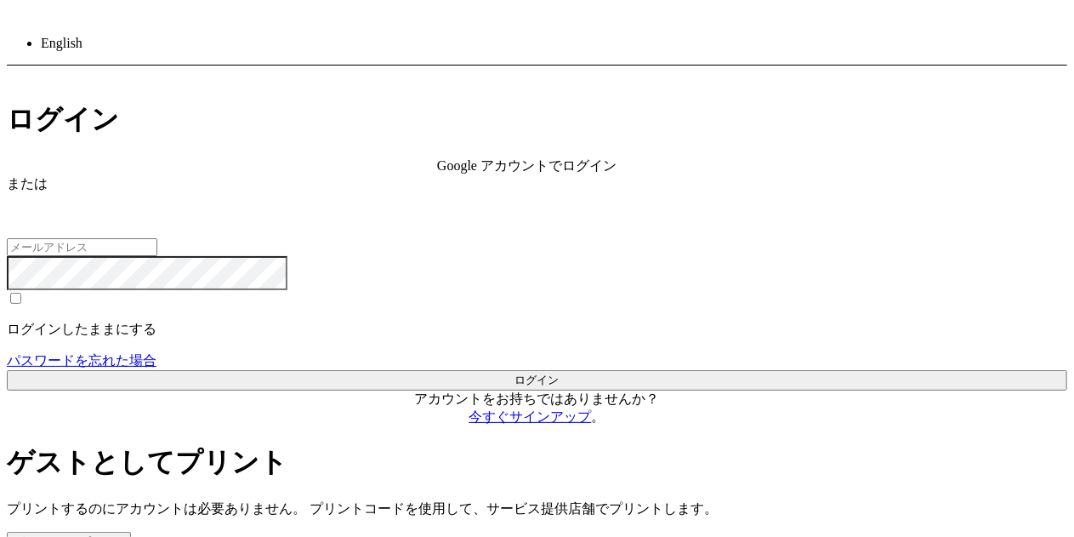
type input "[EMAIL_ADDRESS][DOMAIN_NAME]"
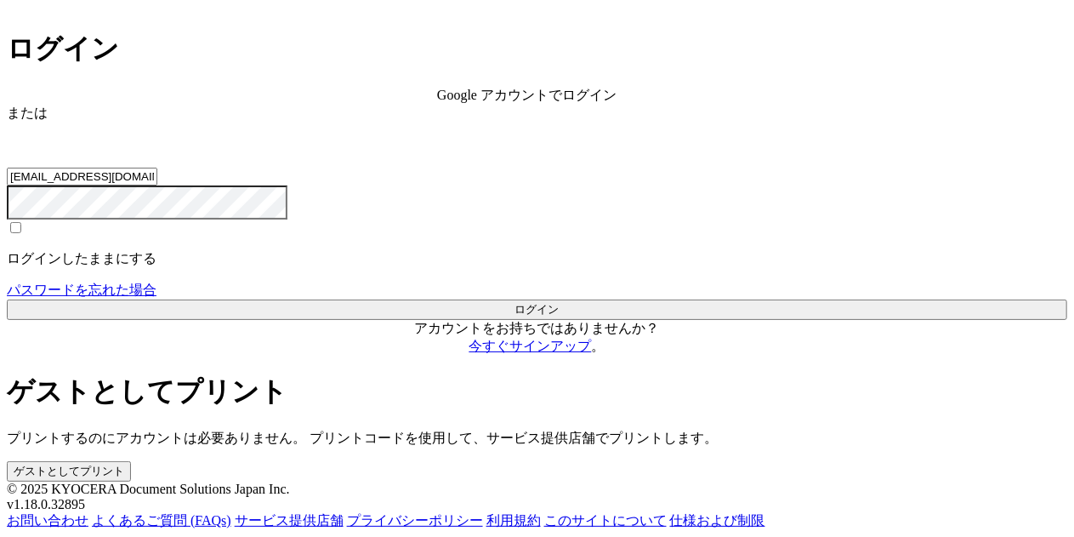
scroll to position [165, 0]
click at [226, 320] on button "ログイン" at bounding box center [537, 309] width 1061 height 20
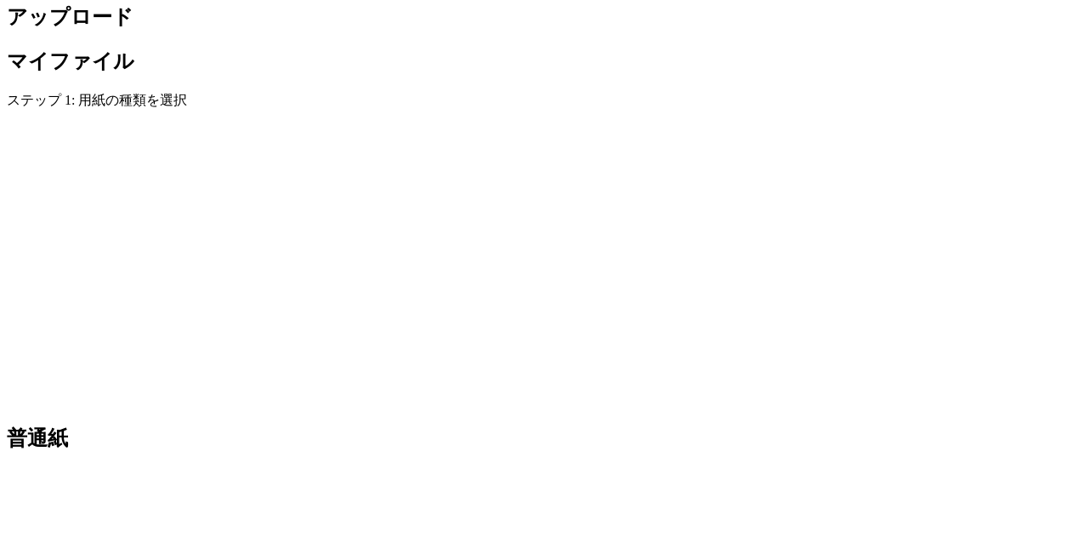
click at [538, 263] on img at bounding box center [538, 263] width 0 height 0
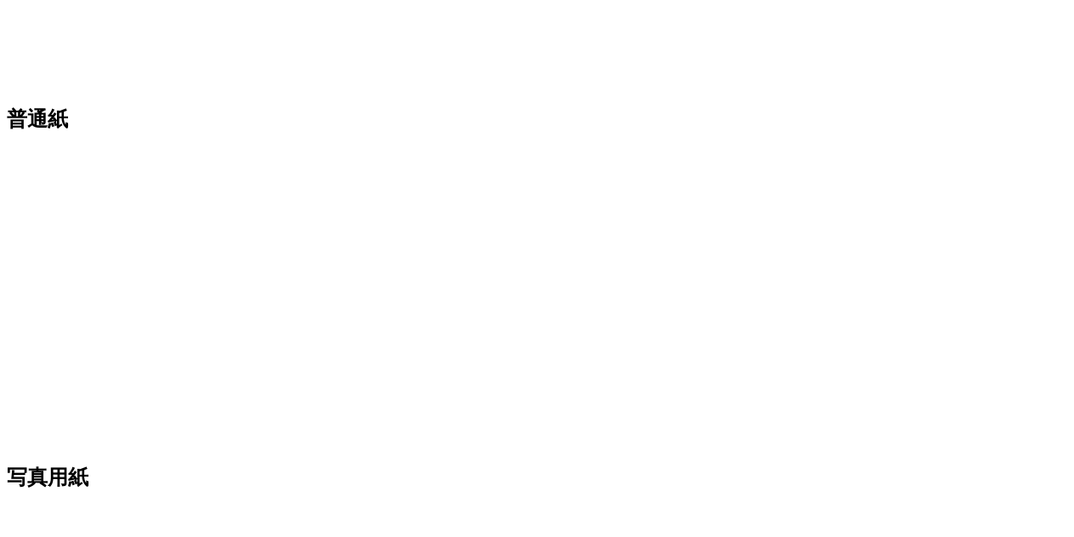
scroll to position [502, 0]
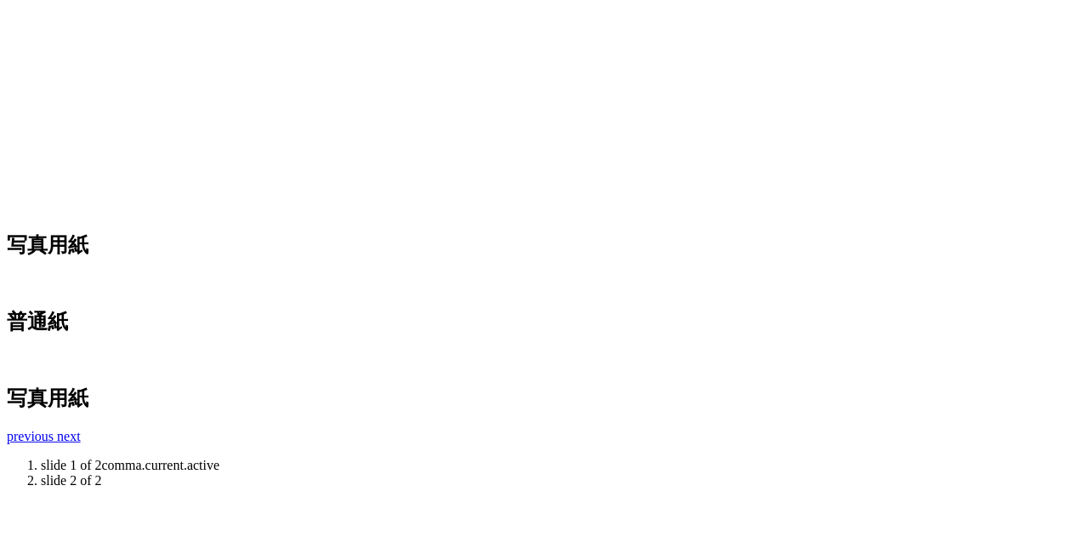
scroll to position [756, 0]
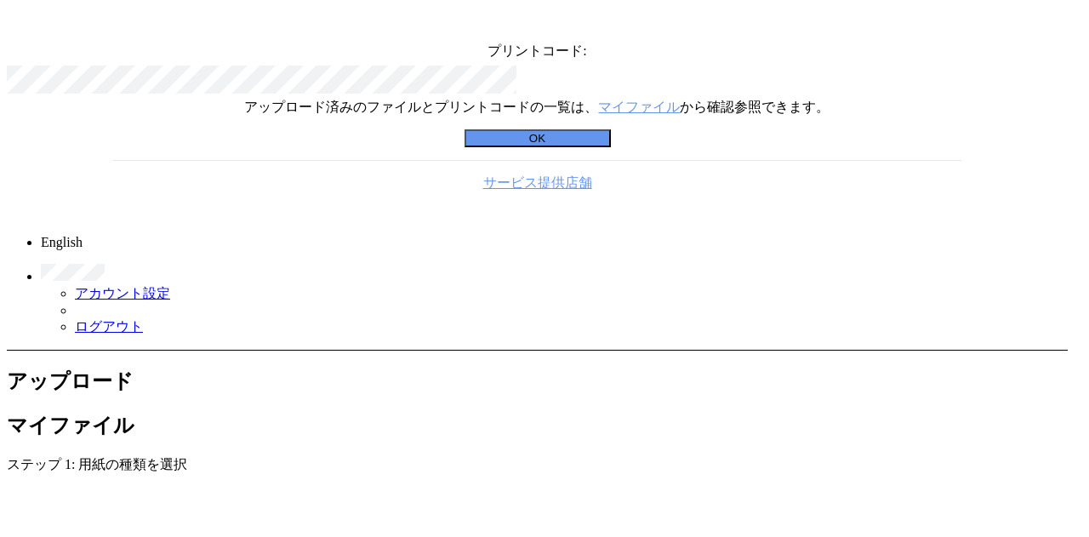
click at [534, 147] on button "OK" at bounding box center [537, 138] width 146 height 18
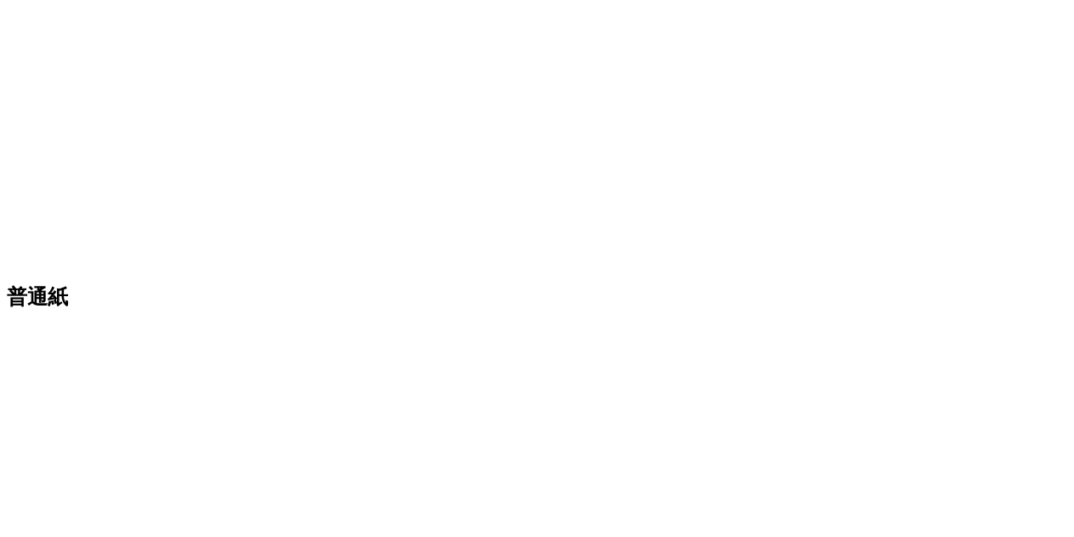
scroll to position [335, 0]
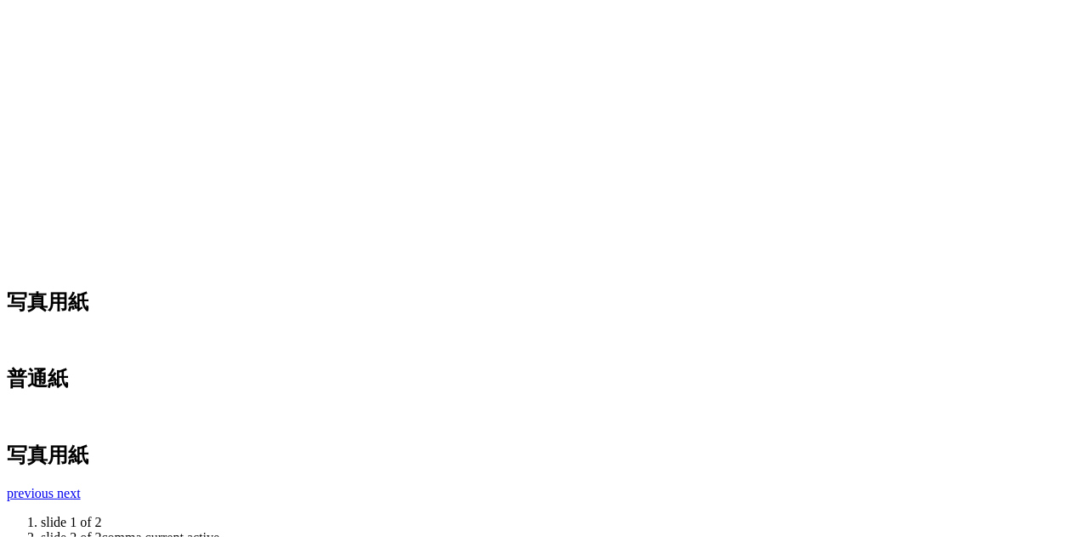
scroll to position [624, 0]
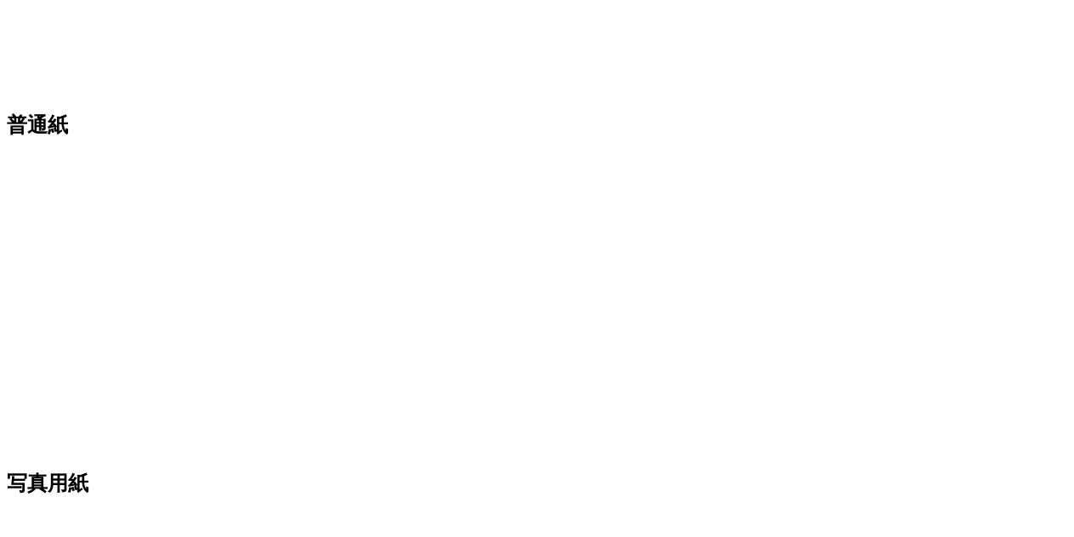
scroll to position [0, 0]
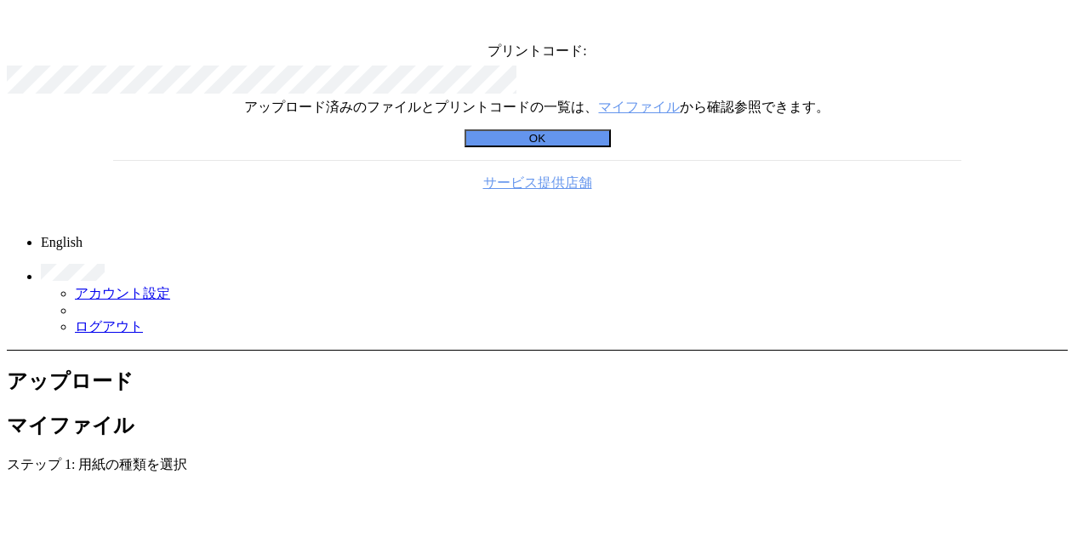
click at [138, 206] on div "プリントコード: アップロード済みのファイルとプリントコードの一覧は、 マイファイル から確認参照できます。 OK サービス提供店舗" at bounding box center [537, 106] width 1061 height 199
click at [772, 120] on div "プリントコード: アップロード済みのファイルとプリントコードの一覧は、 マイファイル から確認参照できます。 OK サービス提供店舗" at bounding box center [537, 106] width 1061 height 199
click at [1054, 20] on icon at bounding box center [1054, 20] width 0 height 0
